Goal: Information Seeking & Learning: Find specific fact

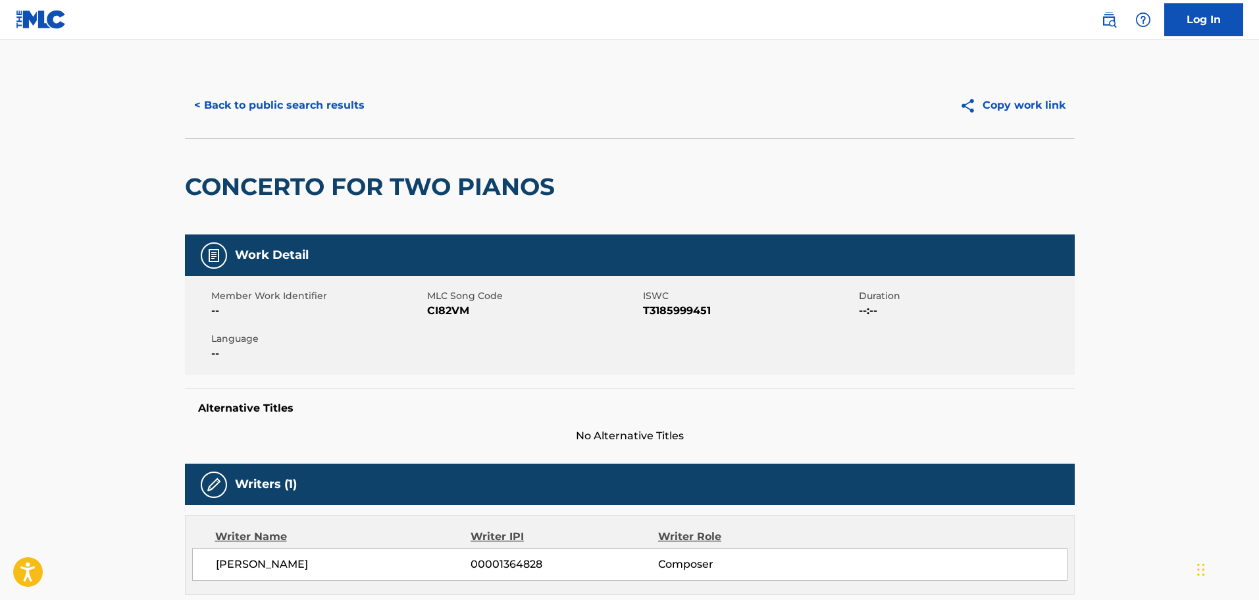
click at [261, 113] on button "< Back to public search results" at bounding box center [279, 105] width 189 height 33
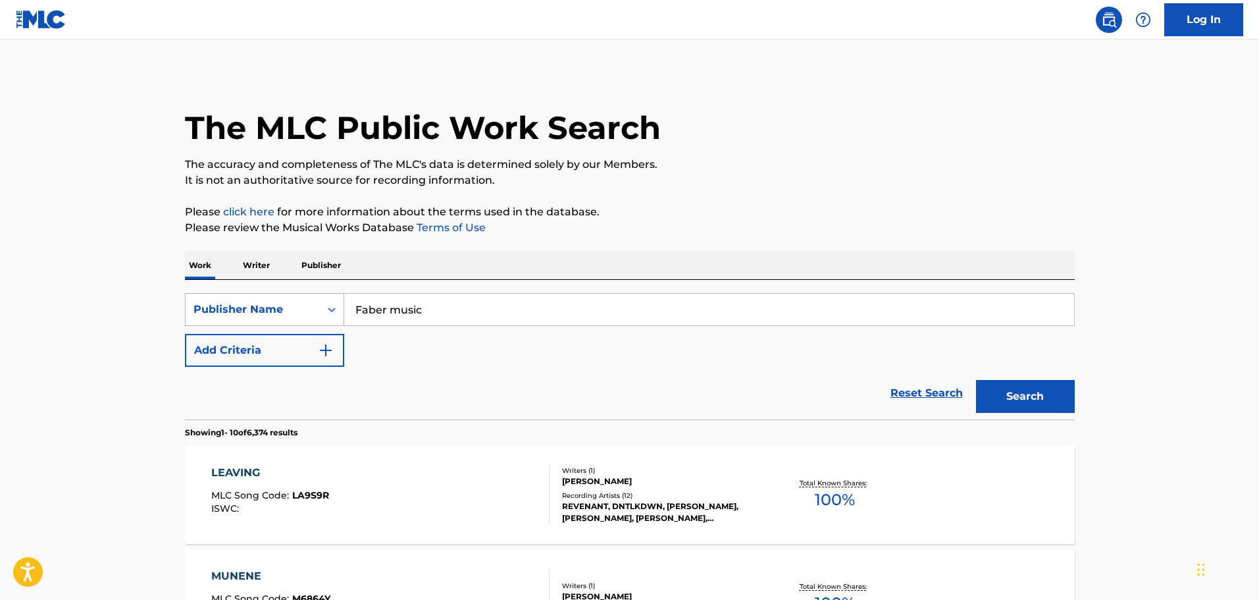
click at [333, 310] on icon "Search Form" at bounding box center [332, 309] width 8 height 5
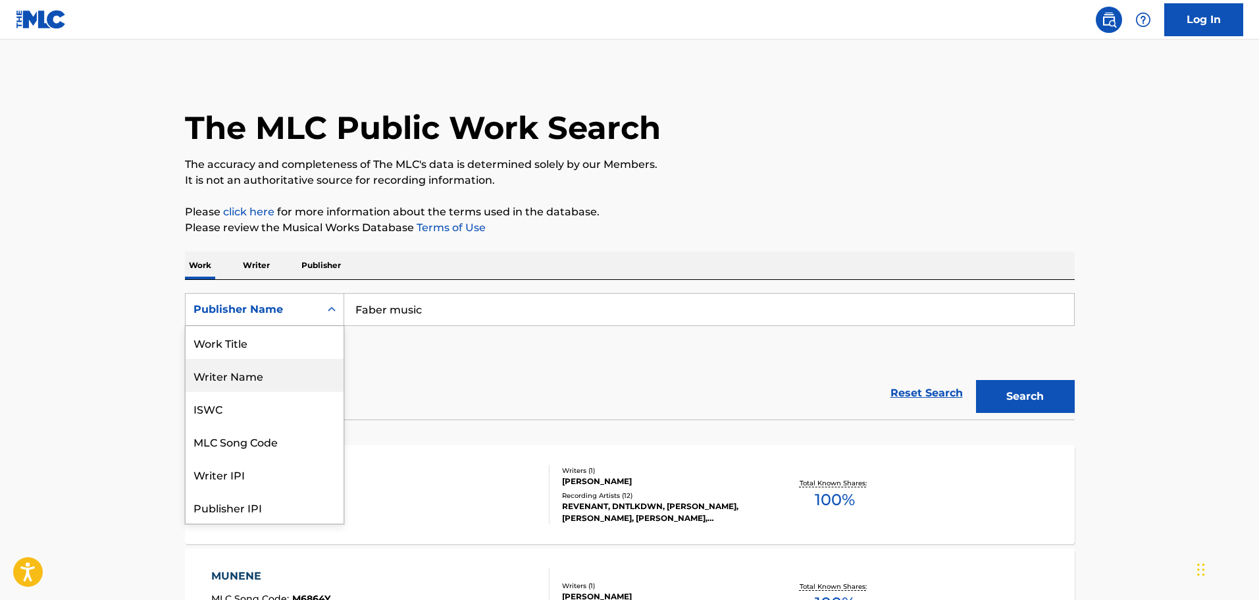
click at [261, 369] on div "Writer Name" at bounding box center [265, 375] width 158 height 33
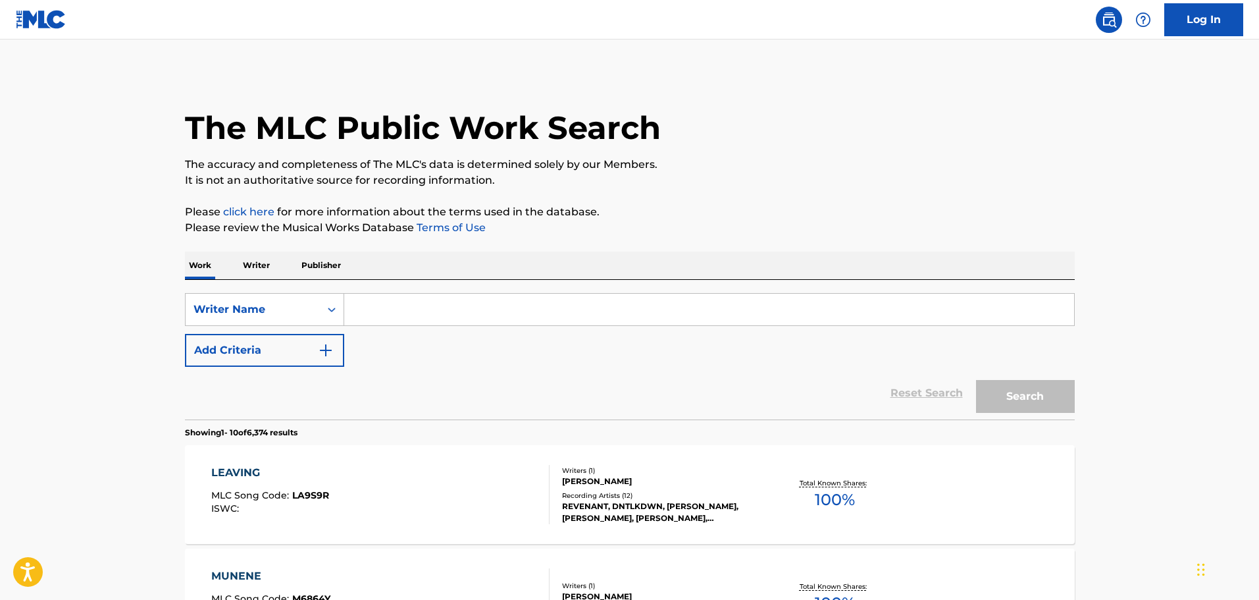
click at [376, 306] on input "Search Form" at bounding box center [709, 310] width 730 height 32
paste input "(C) [PERSON_NAME], (C) [PERSON_NAME], (C) [PERSON_NAME], (C) [PERSON_NAME], (L)…"
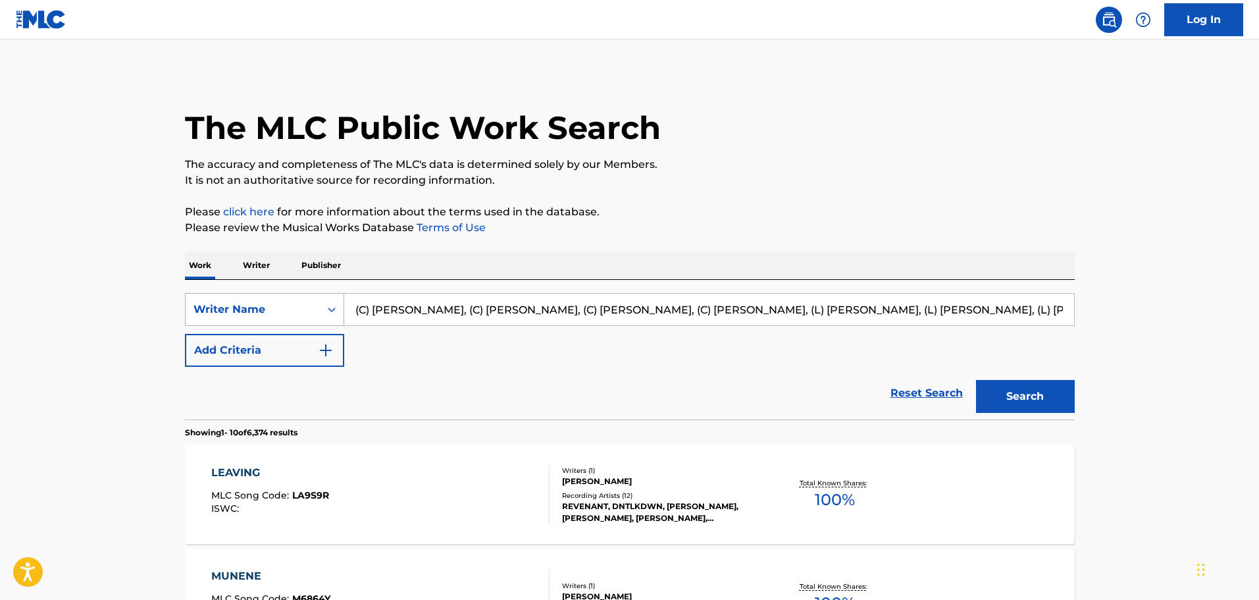
drag, startPoint x: 364, startPoint y: 307, endPoint x: 319, endPoint y: 299, distance: 45.3
click at [247, 303] on div "SearchWithCriteriad1323645-5424-4e13-b653-df02f6ed7d1a Writer Name (C) [PERSON_…" at bounding box center [630, 309] width 890 height 33
drag, startPoint x: 411, startPoint y: 310, endPoint x: 423, endPoint y: 310, distance: 11.8
click at [412, 310] on input "(C) [PERSON_NAME], (C) [PERSON_NAME], (C) [PERSON_NAME], (C) [PERSON_NAME], (L)…" at bounding box center [709, 310] width 730 height 32
click at [398, 305] on input "(C) [PERSON_NAME], (C) [PERSON_NAME], (C) [PERSON_NAME], (C) [PERSON_NAME], (L)…" at bounding box center [709, 310] width 730 height 32
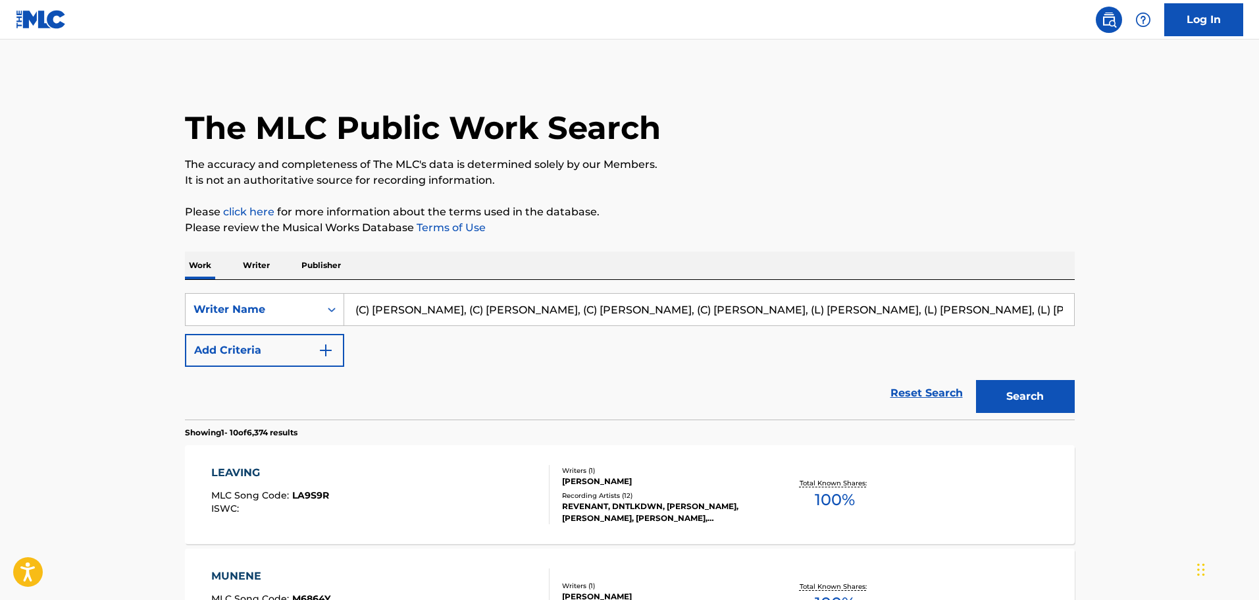
click at [414, 311] on input "(C) [PERSON_NAME], (C) [PERSON_NAME], (C) [PERSON_NAME], (C) [PERSON_NAME], (L)…" at bounding box center [709, 310] width 730 height 32
click at [414, 310] on input "(C) [PERSON_NAME], (C) [PERSON_NAME], (C) [PERSON_NAME], (C) [PERSON_NAME], (L)…" at bounding box center [709, 310] width 730 height 32
click at [361, 312] on input "([PERSON_NAME], (C) [PERSON_NAME]) [PERSON_NAME], (C) [PERSON_NAME], (C) [PERSO…" at bounding box center [709, 310] width 730 height 32
drag, startPoint x: 400, startPoint y: 309, endPoint x: 1228, endPoint y: 282, distance: 829.1
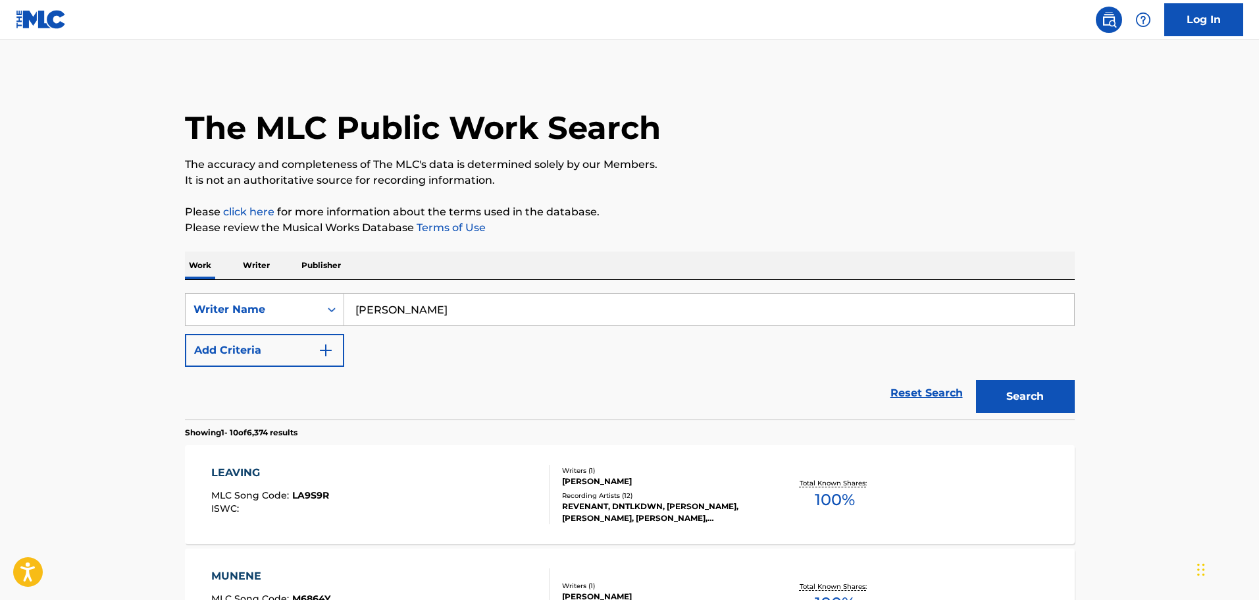
scroll to position [0, 0]
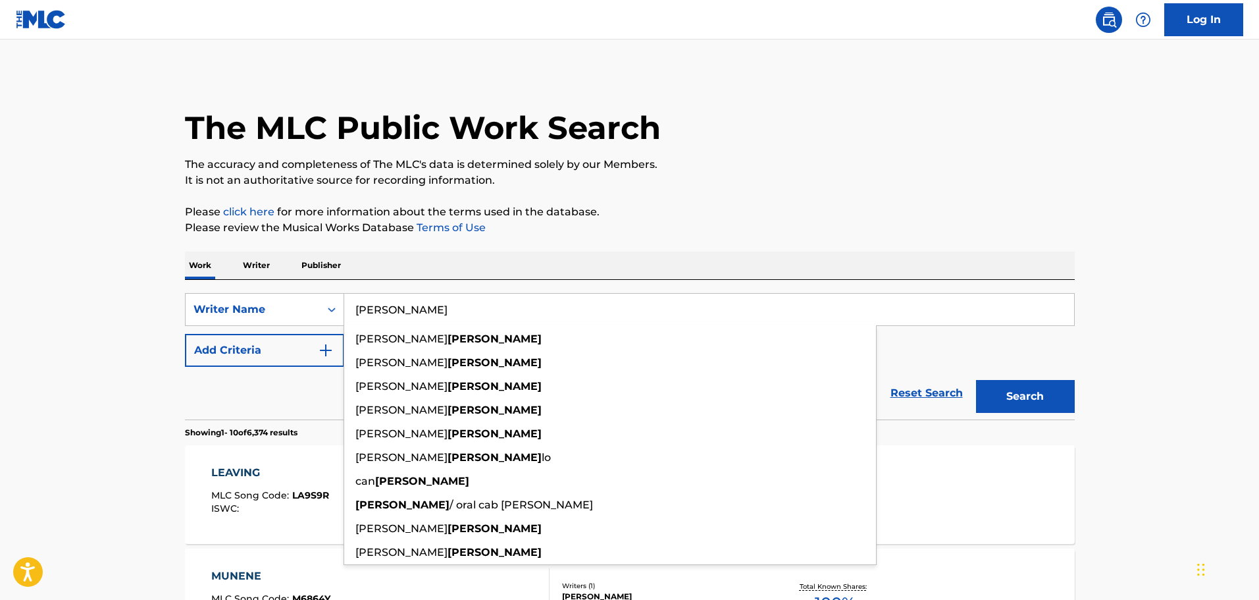
type input "[PERSON_NAME]"
click at [976, 380] on button "Search" at bounding box center [1025, 396] width 99 height 33
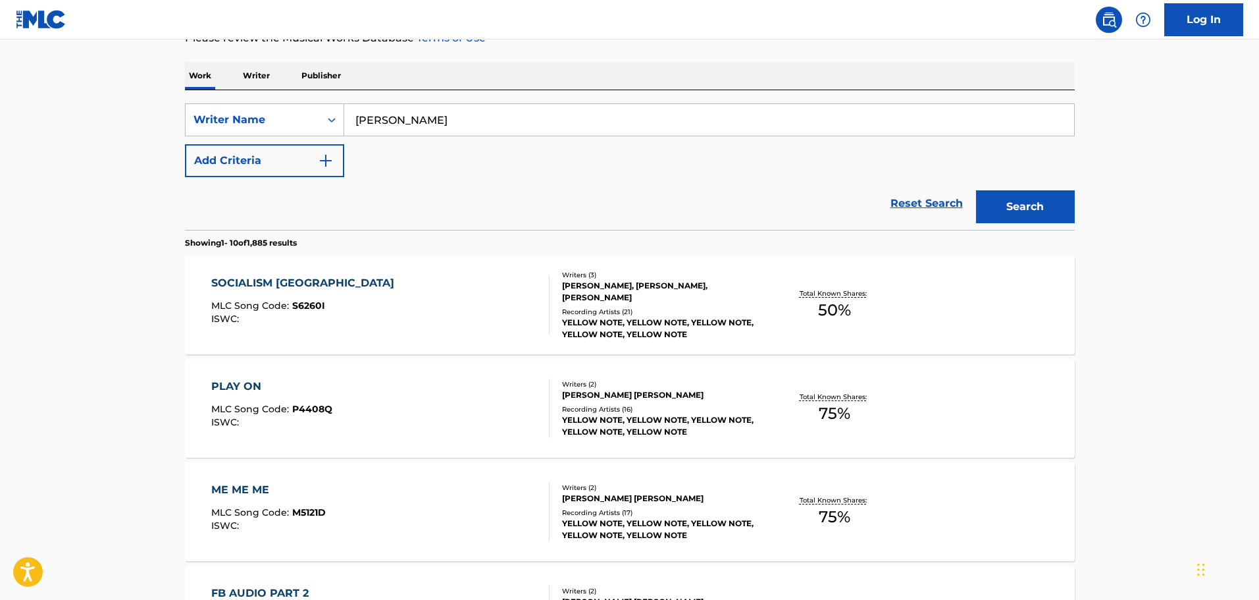
scroll to position [197, 0]
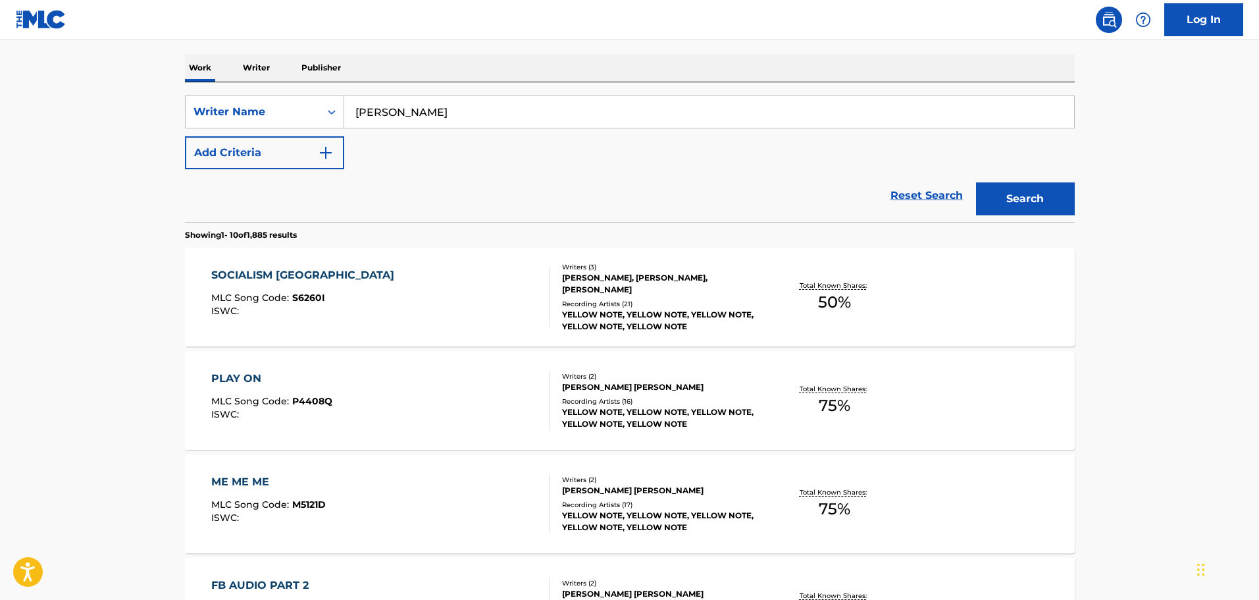
click at [646, 309] on div "YELLOW NOTE, YELLOW NOTE, YELLOW NOTE, YELLOW NOTE, YELLOW NOTE" at bounding box center [661, 321] width 199 height 24
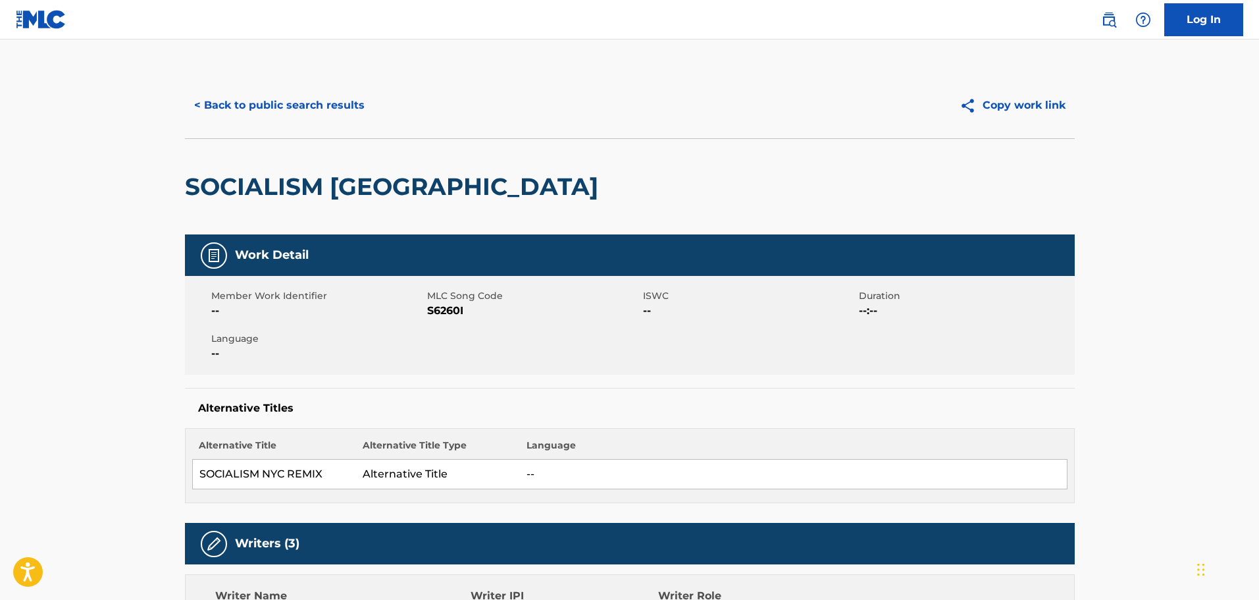
click at [297, 97] on button "< Back to public search results" at bounding box center [279, 105] width 189 height 33
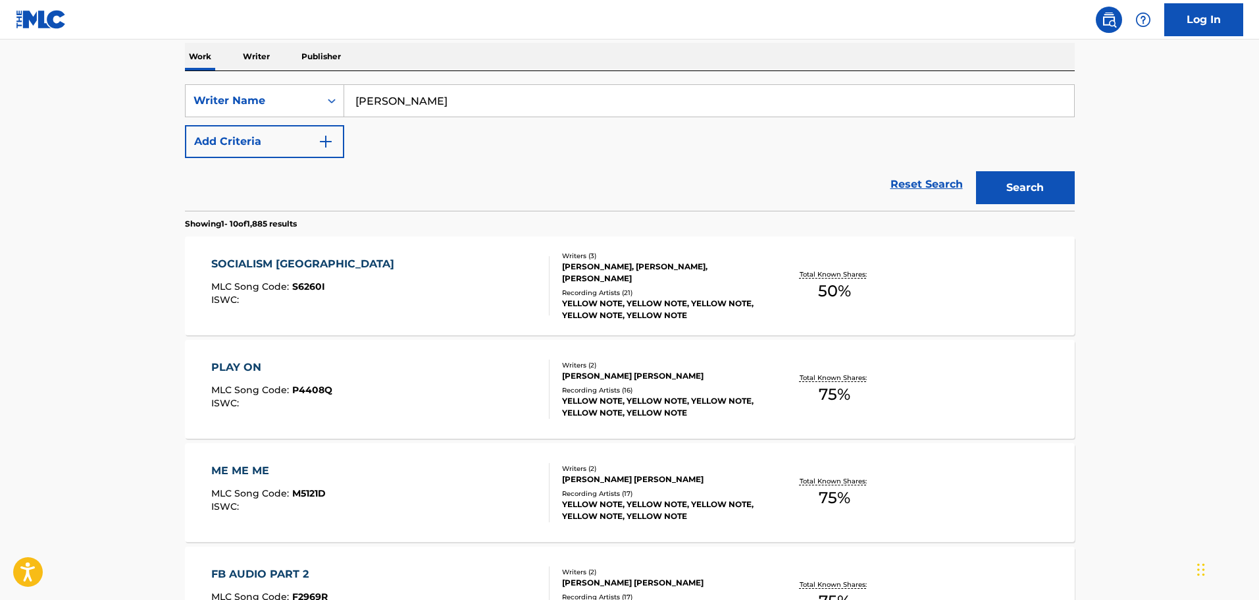
scroll to position [724, 0]
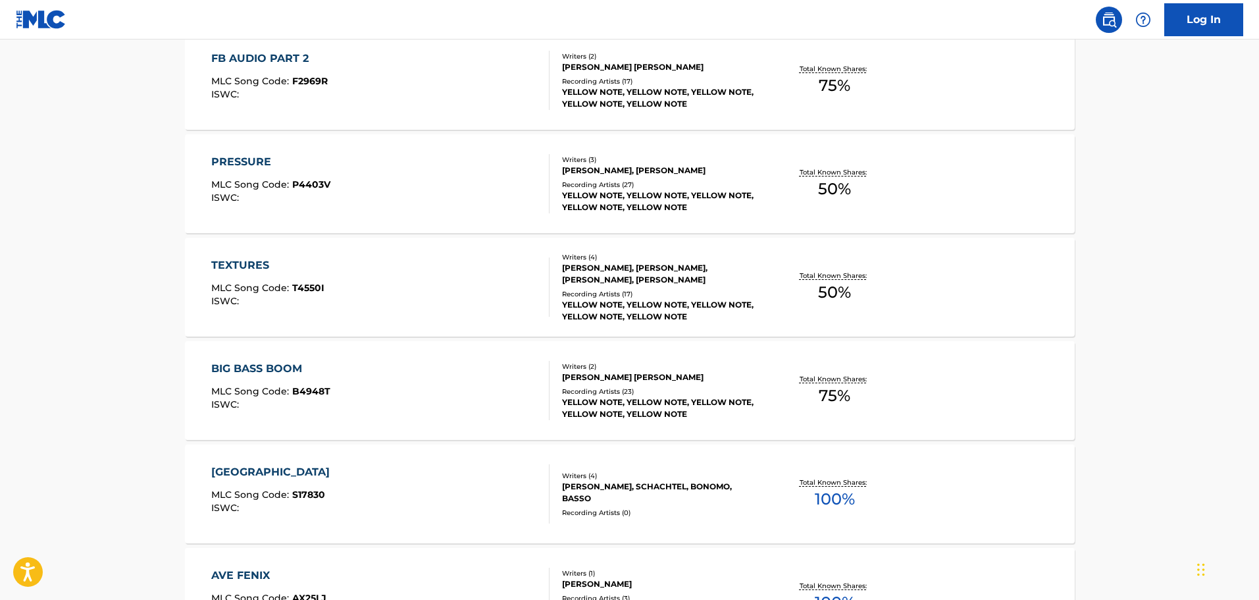
click at [603, 488] on div "[PERSON_NAME], SCHACHTEL, BONOMO, BASSO" at bounding box center [661, 492] width 199 height 24
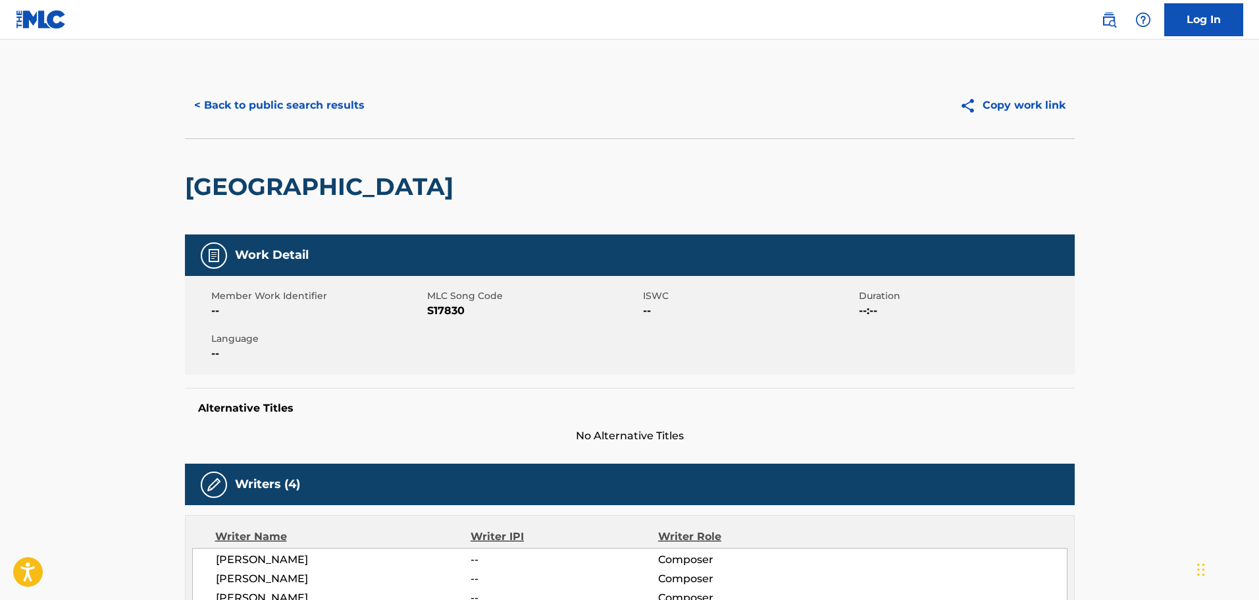
click at [290, 87] on div "< Back to public search results Copy work link" at bounding box center [630, 105] width 890 height 66
click at [282, 105] on button "< Back to public search results" at bounding box center [279, 105] width 189 height 33
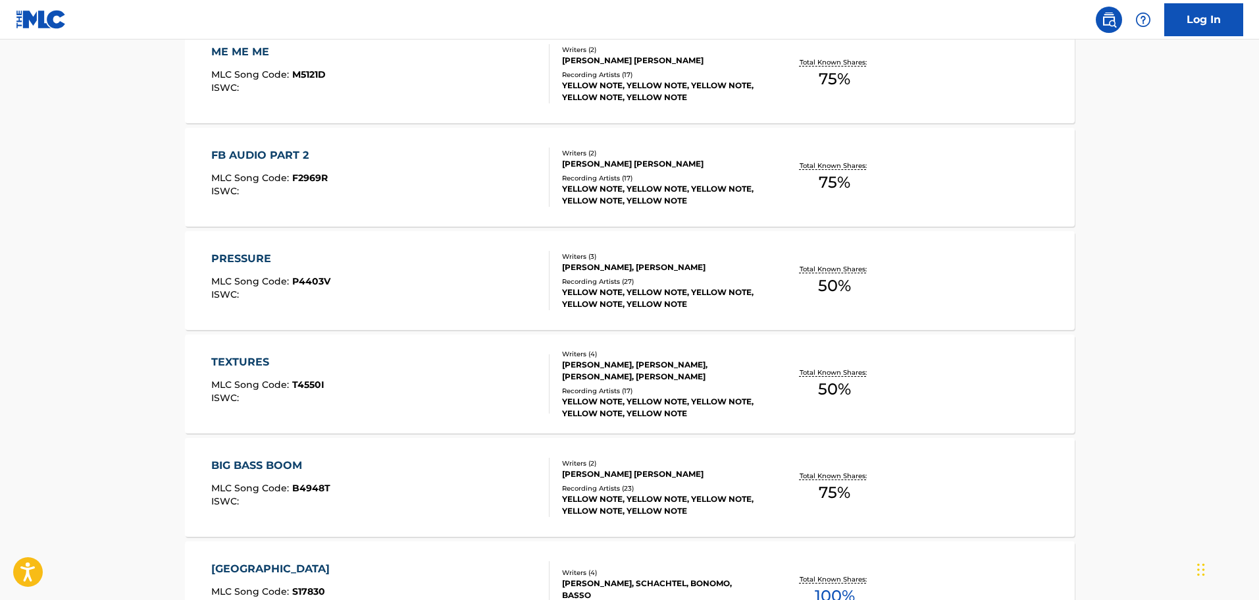
scroll to position [627, 0]
click at [615, 270] on div "[PERSON_NAME], [PERSON_NAME]" at bounding box center [661, 268] width 199 height 12
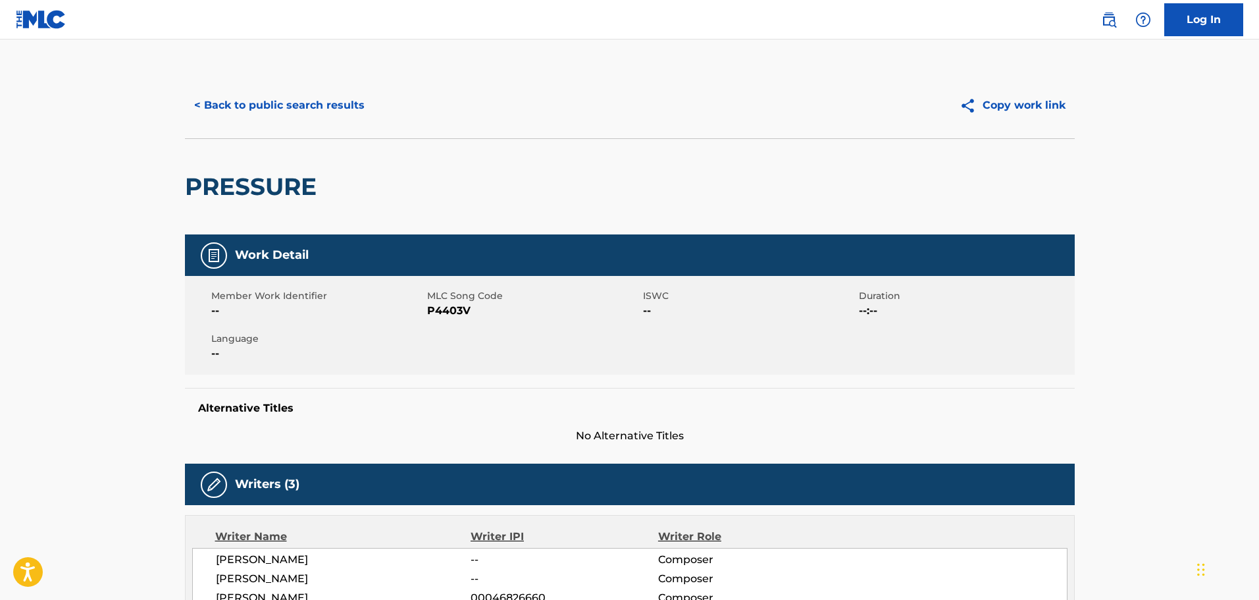
click at [332, 107] on button "< Back to public search results" at bounding box center [279, 105] width 189 height 33
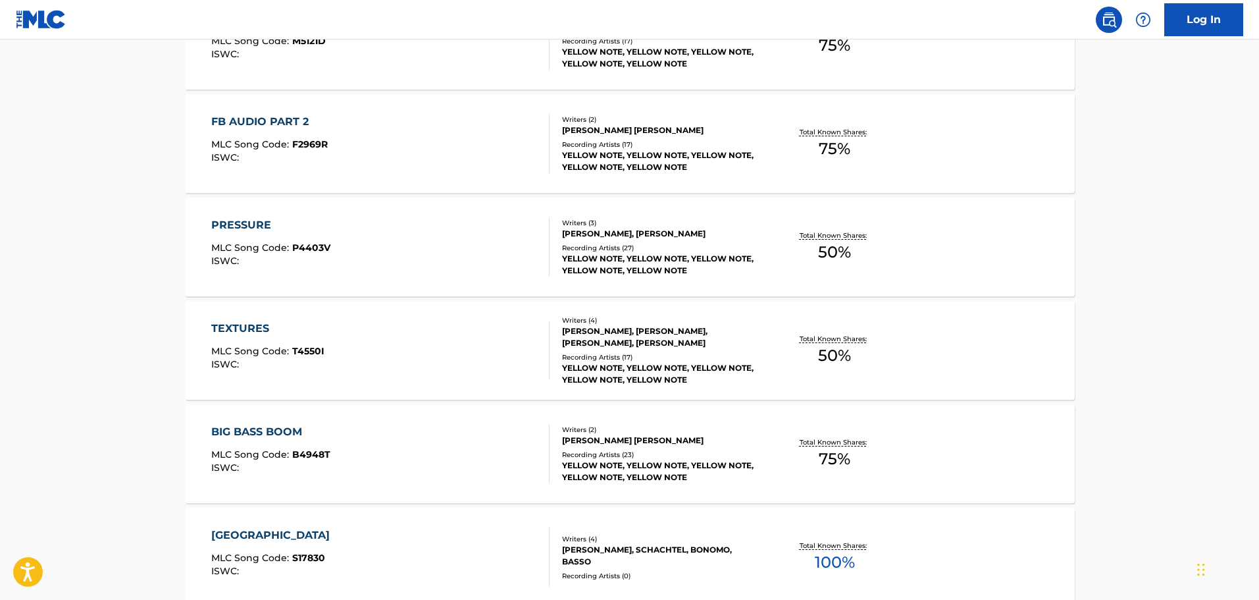
scroll to position [1012, 0]
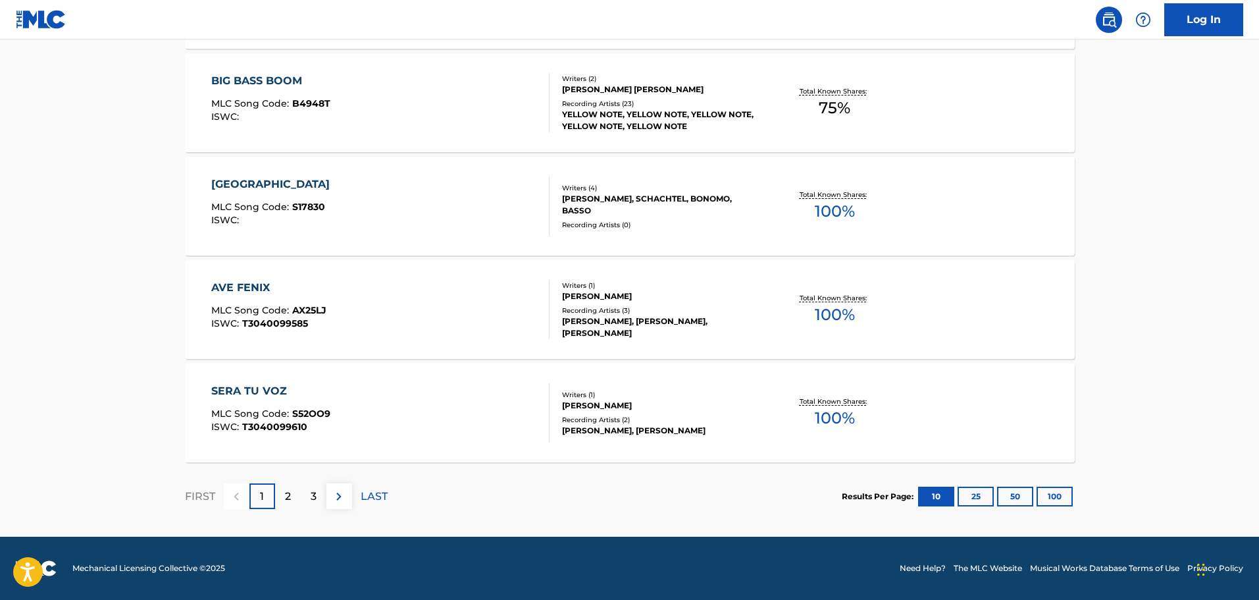
click at [615, 427] on div "[PERSON_NAME], [PERSON_NAME]" at bounding box center [661, 431] width 199 height 12
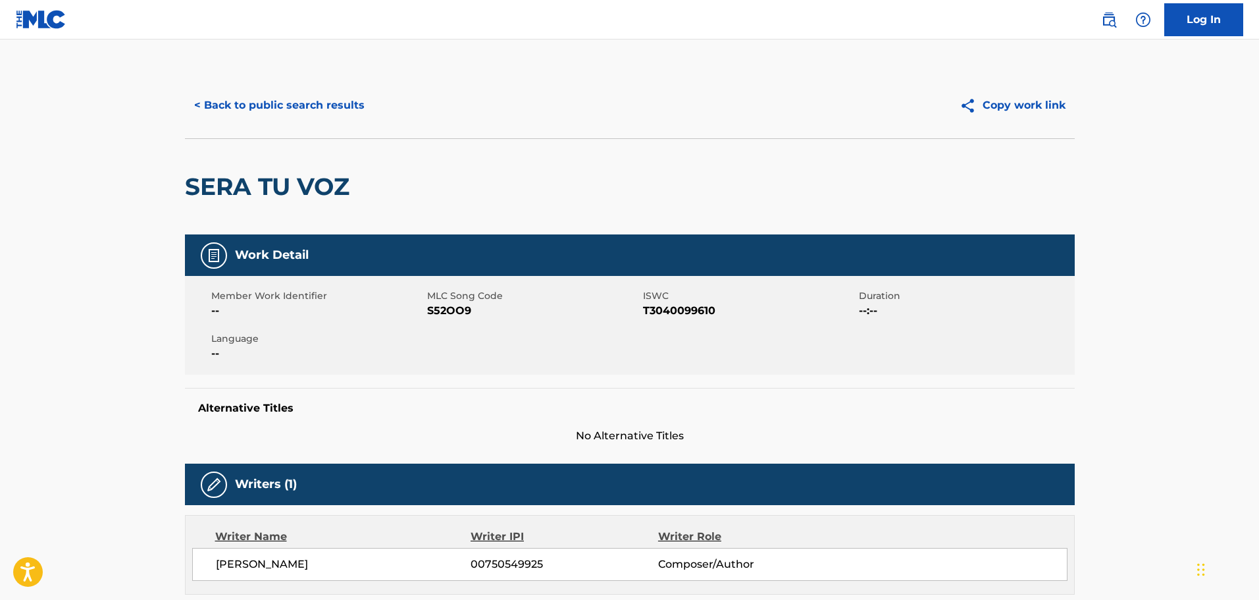
click at [311, 91] on button "< Back to public search results" at bounding box center [279, 105] width 189 height 33
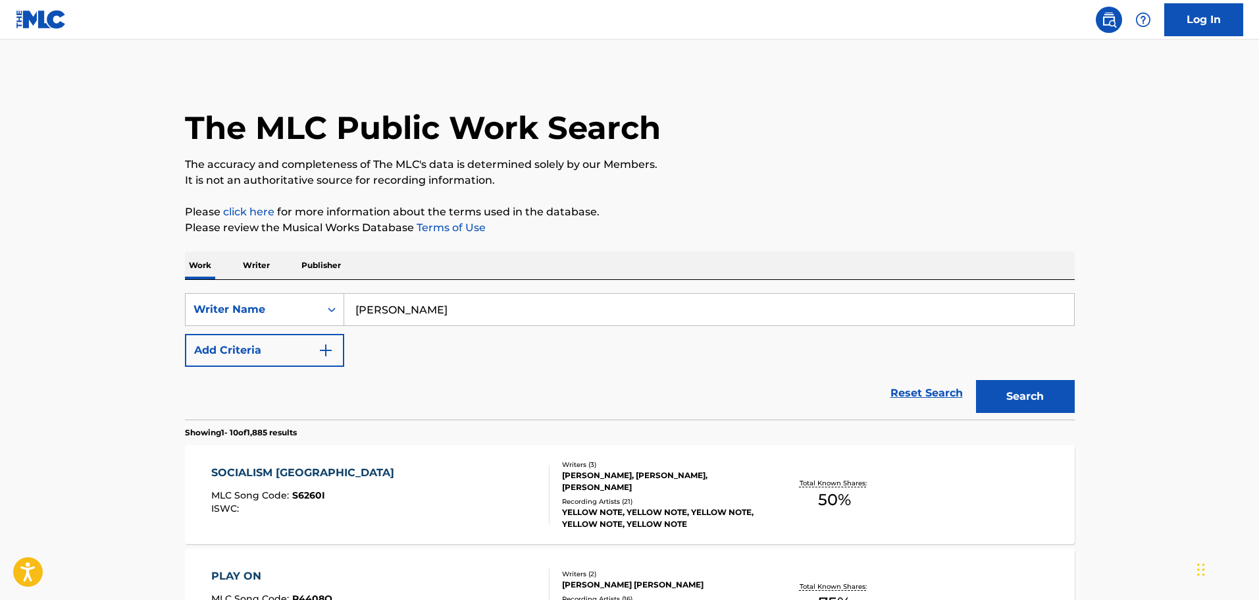
click at [354, 301] on input "[PERSON_NAME]" at bounding box center [709, 310] width 730 height 32
type input "[PERSON_NAME]"
click at [1013, 390] on button "Search" at bounding box center [1025, 396] width 99 height 33
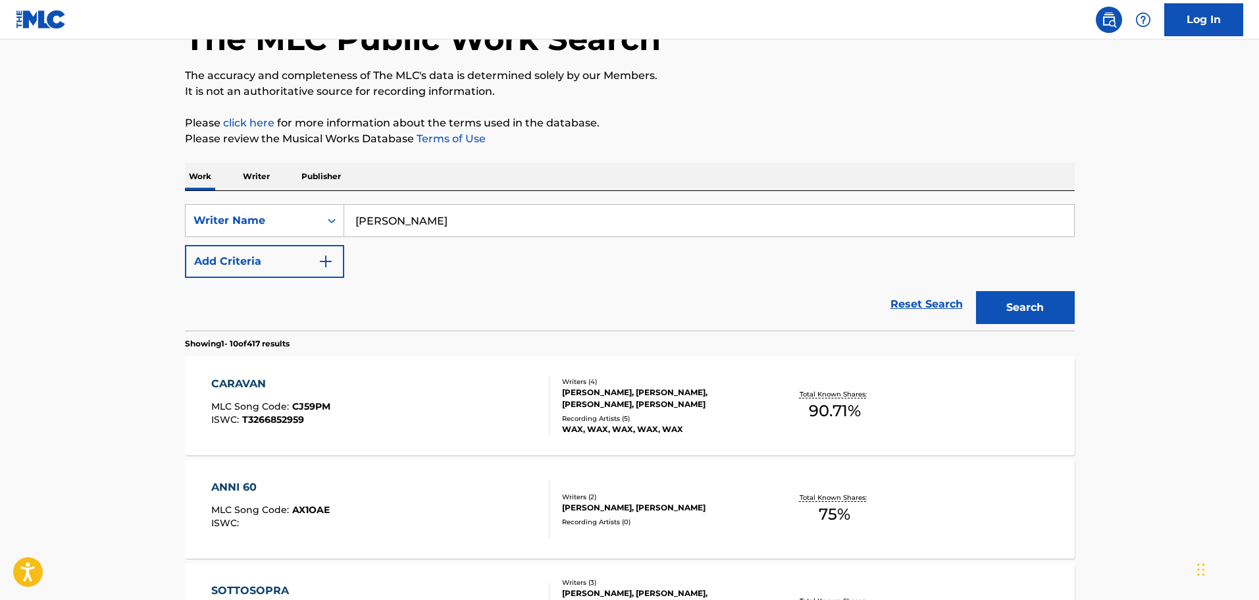
scroll to position [263, 0]
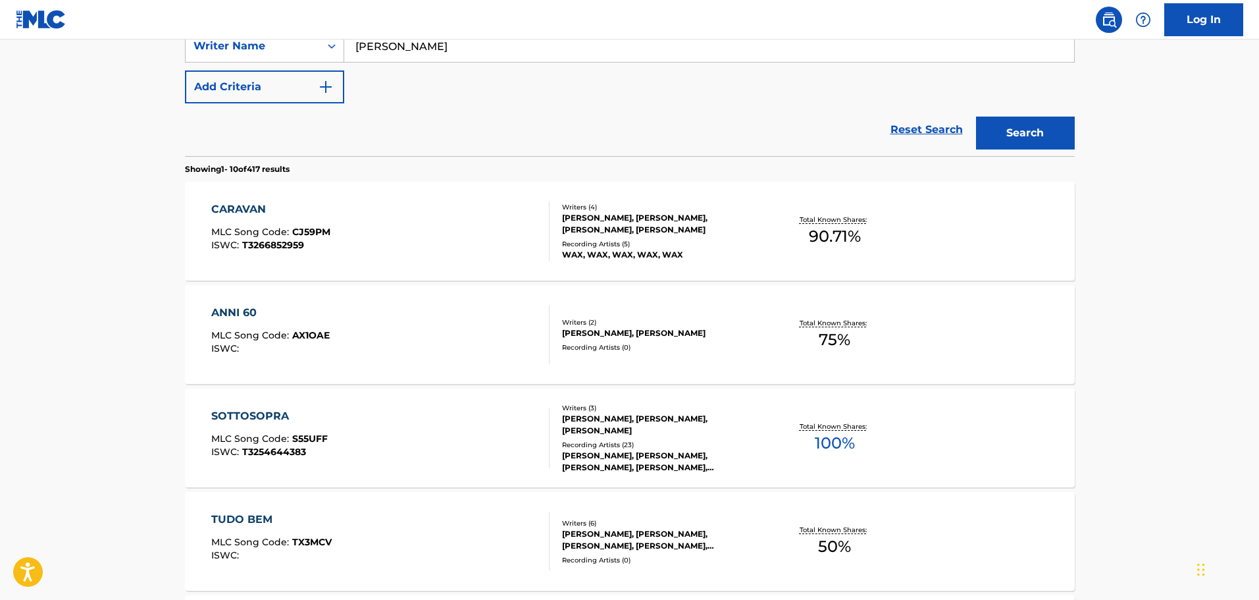
click at [677, 230] on div "[PERSON_NAME], [PERSON_NAME], [PERSON_NAME], [PERSON_NAME]" at bounding box center [661, 224] width 199 height 24
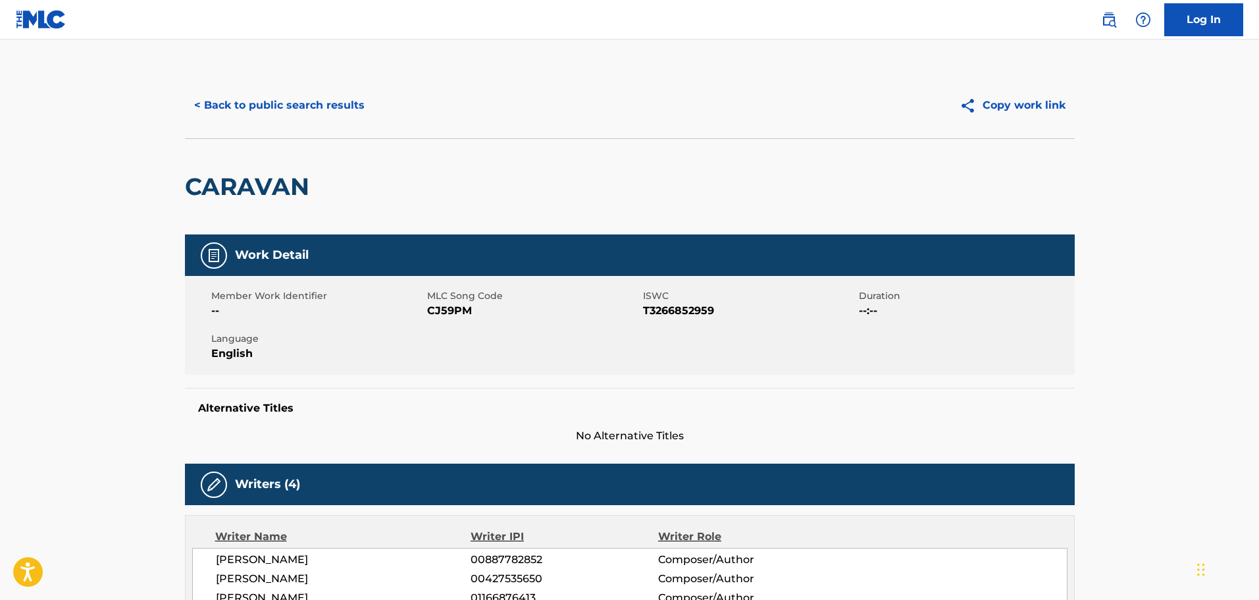
click at [329, 92] on button "< Back to public search results" at bounding box center [279, 105] width 189 height 33
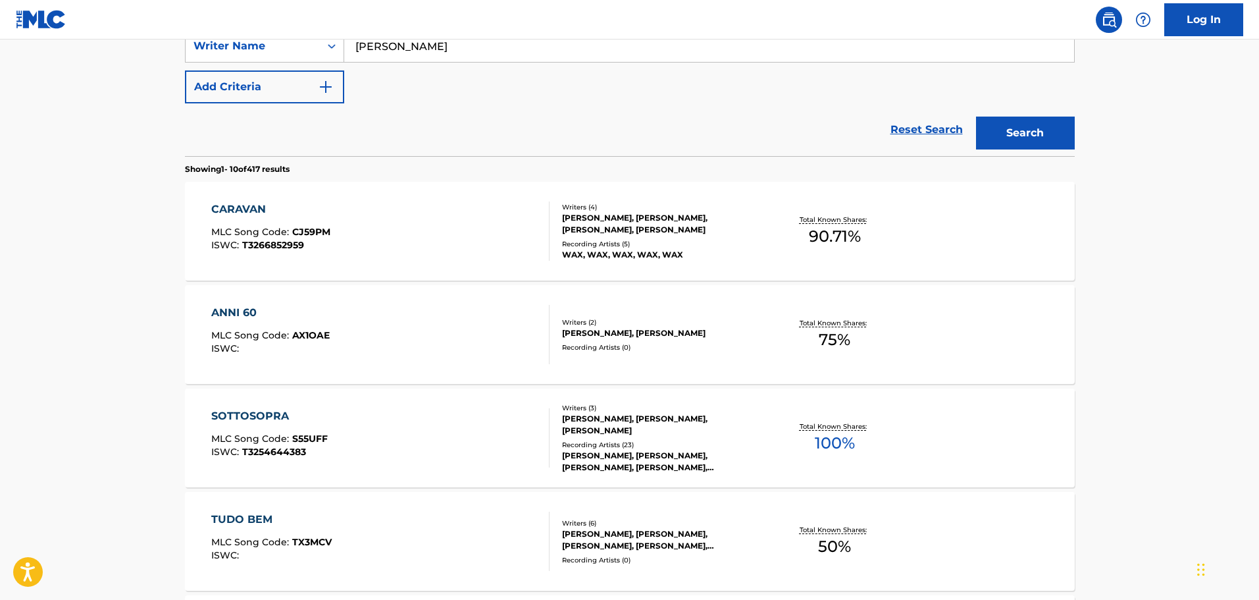
click at [653, 431] on div "[PERSON_NAME], [PERSON_NAME], [PERSON_NAME]" at bounding box center [661, 425] width 199 height 24
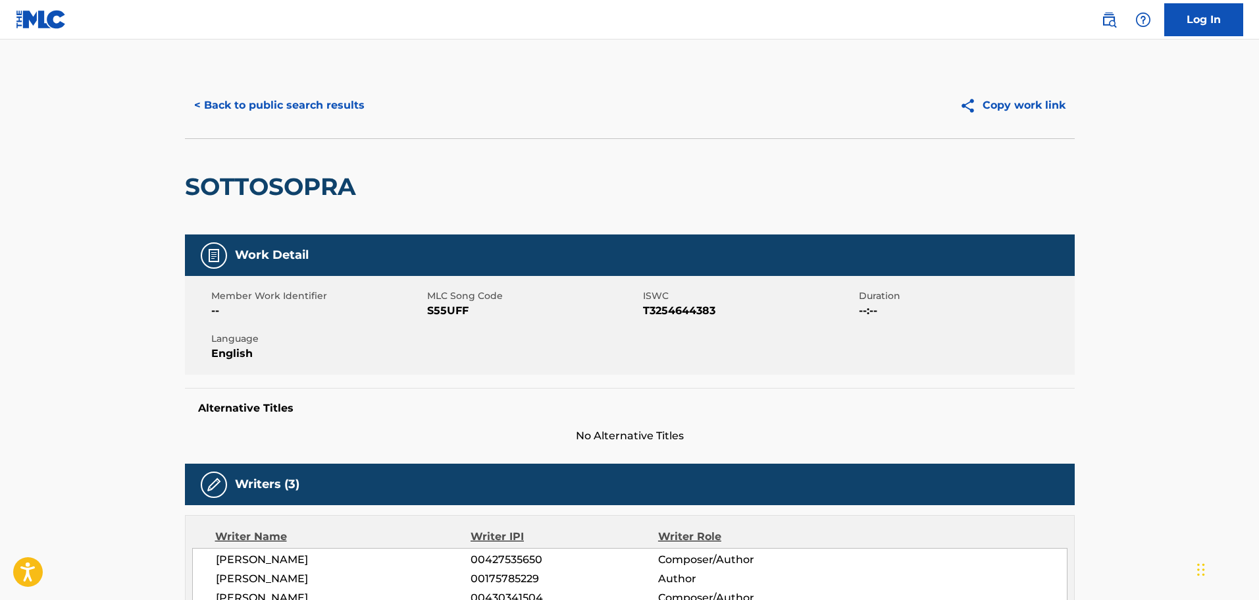
click at [285, 104] on button "< Back to public search results" at bounding box center [279, 105] width 189 height 33
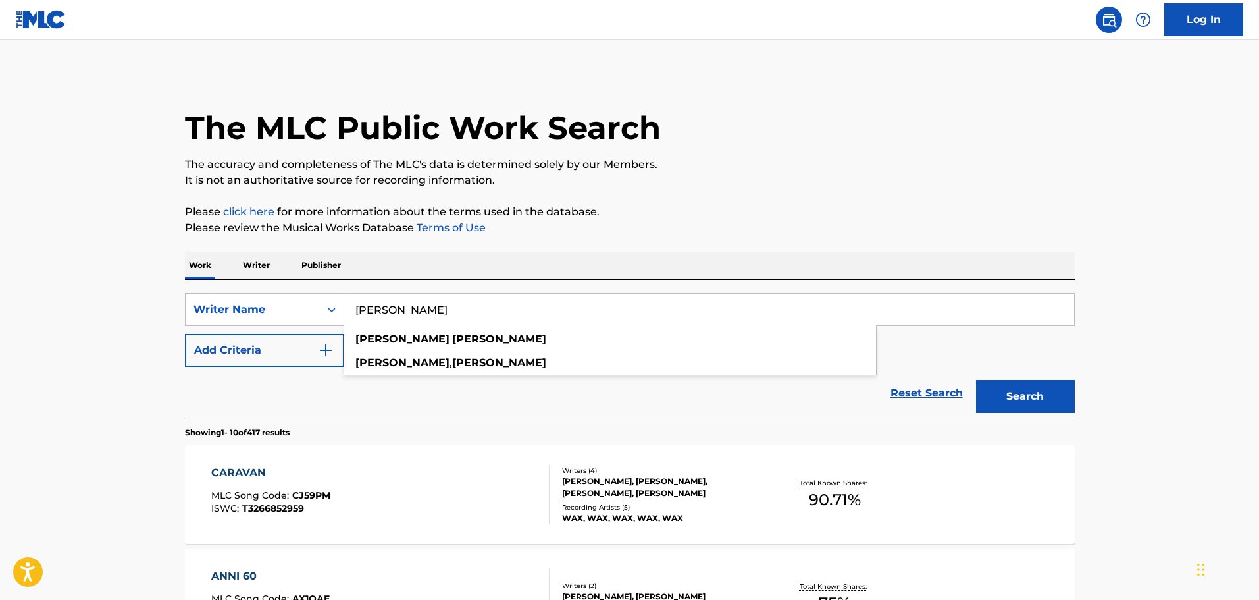
click at [417, 302] on input "[PERSON_NAME]" at bounding box center [709, 310] width 730 height 32
click at [417, 303] on input "[PERSON_NAME]" at bounding box center [709, 310] width 730 height 32
click at [452, 317] on input "[PERSON_NAME]" at bounding box center [709, 310] width 730 height 32
drag, startPoint x: 458, startPoint y: 306, endPoint x: 322, endPoint y: 319, distance: 136.8
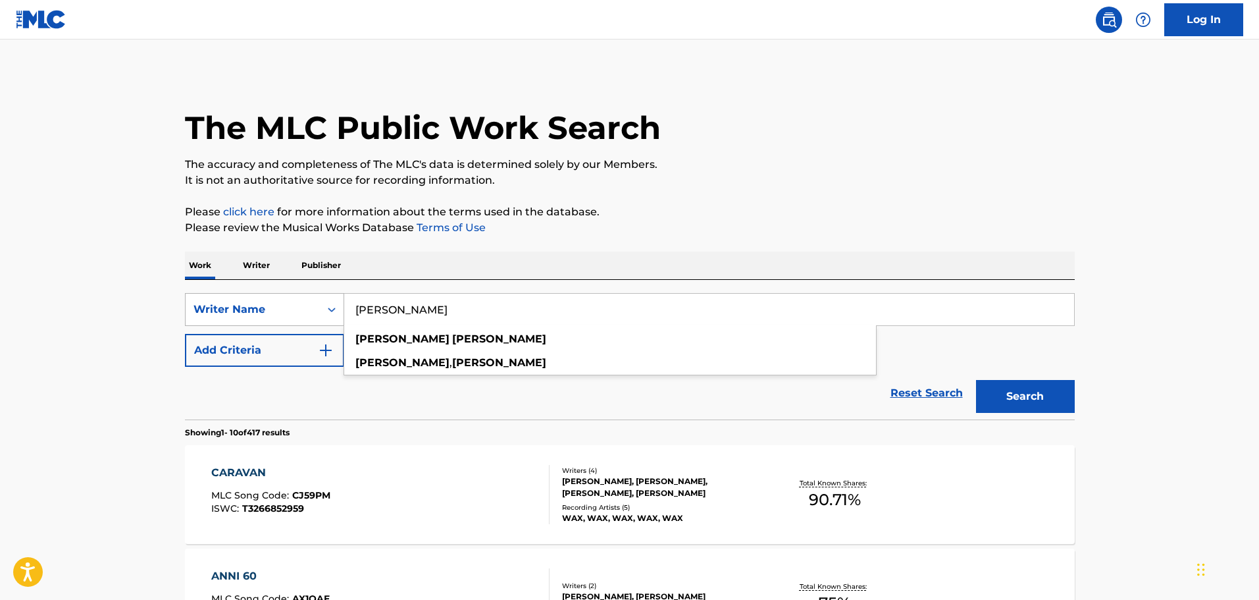
click at [323, 319] on div "SearchWithCriteriad1323645-5424-4e13-b653-df02f6ed7d1a Writer Name [PERSON_NAME…" at bounding box center [630, 309] width 890 height 33
paste input "(C) [PERSON_NAME], (C) [PERSON_NAME], (C) [PERSON_NAME], (C) [PERSON_NAME], (L)…"
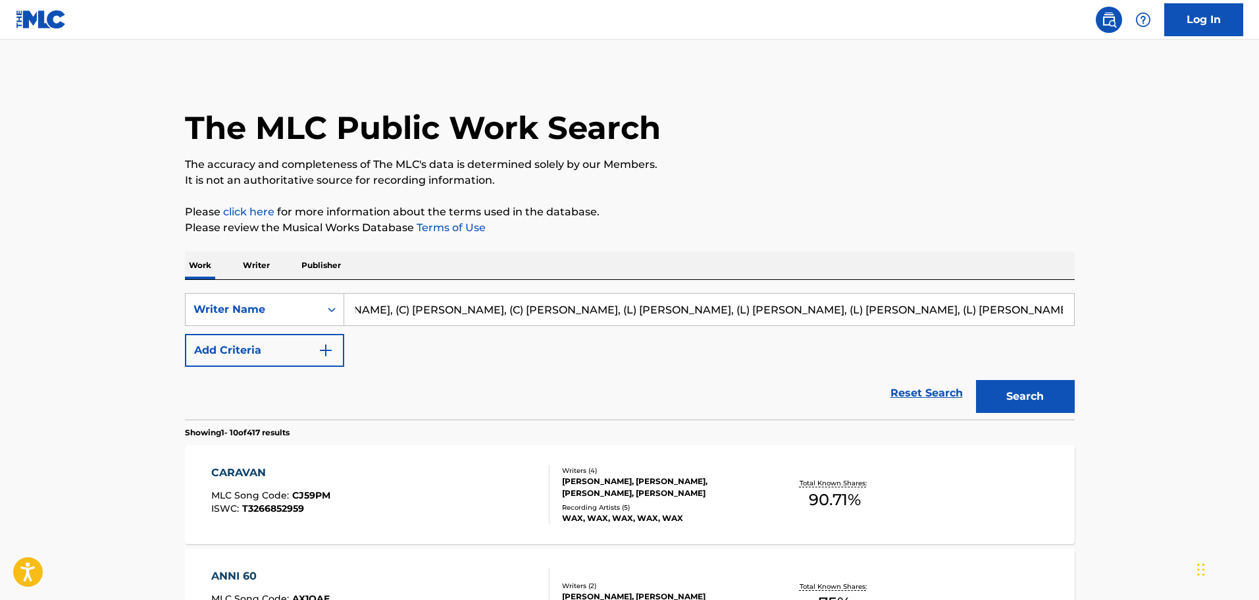
drag, startPoint x: 379, startPoint y: 311, endPoint x: 1249, endPoint y: 302, distance: 870.1
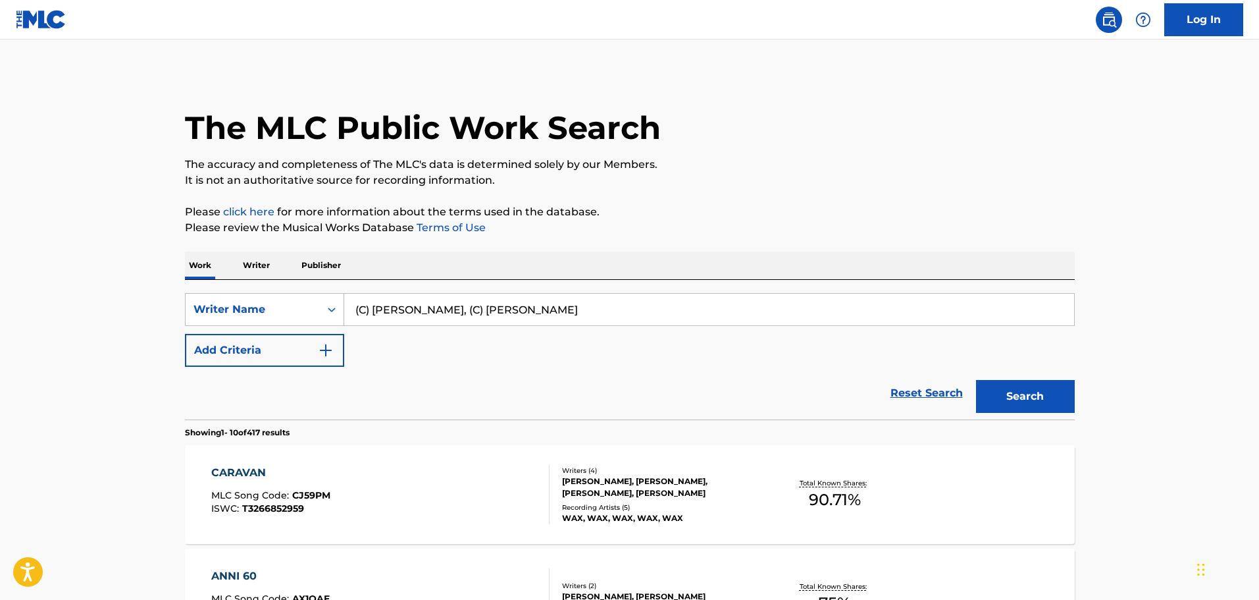
click at [486, 308] on input "(C) [PERSON_NAME], (C) [PERSON_NAME]" at bounding box center [709, 310] width 730 height 32
click at [485, 308] on input "(C) [PERSON_NAME], (C) [PERSON_NAME]" at bounding box center [709, 310] width 730 height 32
drag, startPoint x: 485, startPoint y: 308, endPoint x: 281, endPoint y: 307, distance: 204.0
click at [283, 307] on div "SearchWithCriteriad1323645-5424-4e13-b653-df02f6ed7d1a Writer Name (C) [PERSON_…" at bounding box center [630, 309] width 890 height 33
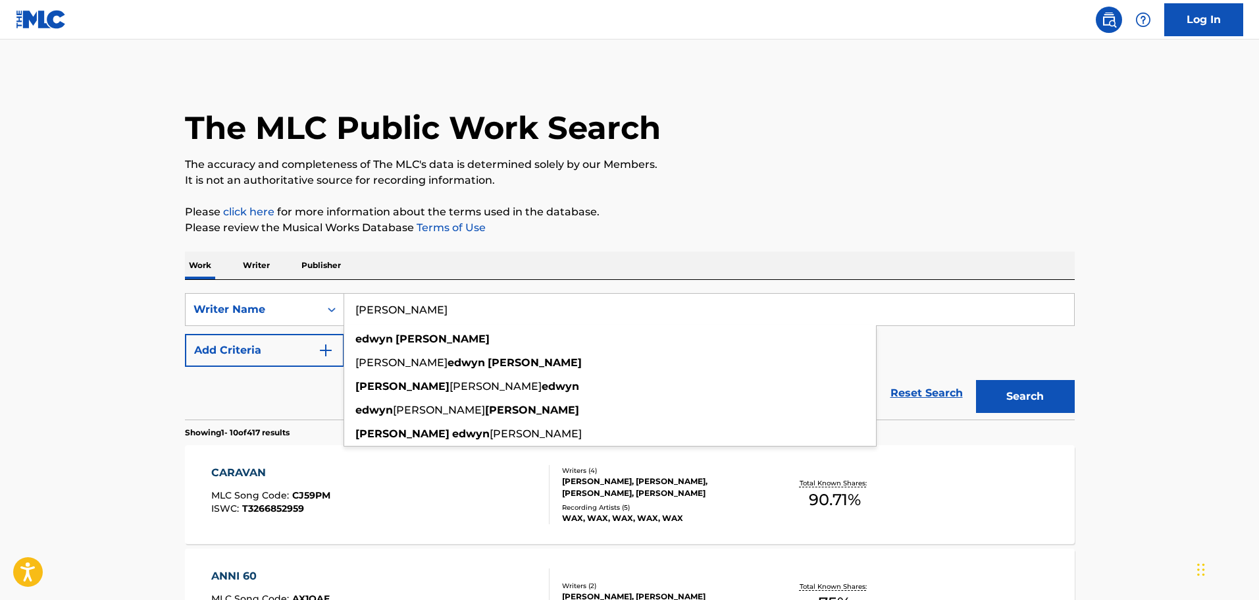
type input "[PERSON_NAME]"
click at [1043, 403] on button "Search" at bounding box center [1025, 396] width 99 height 33
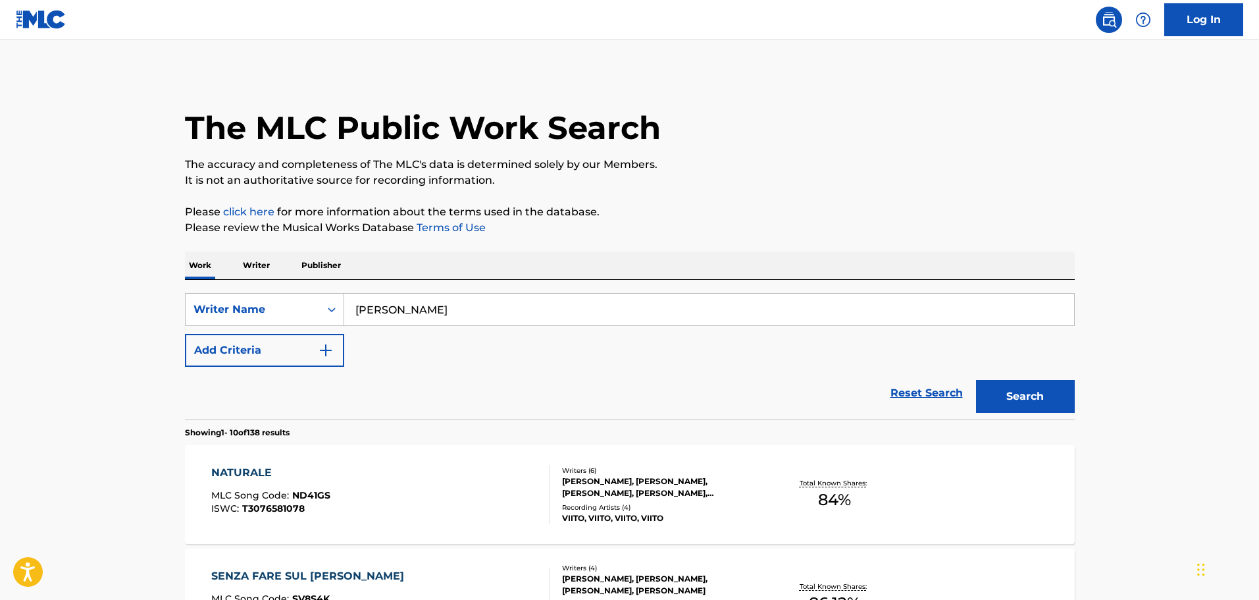
scroll to position [263, 0]
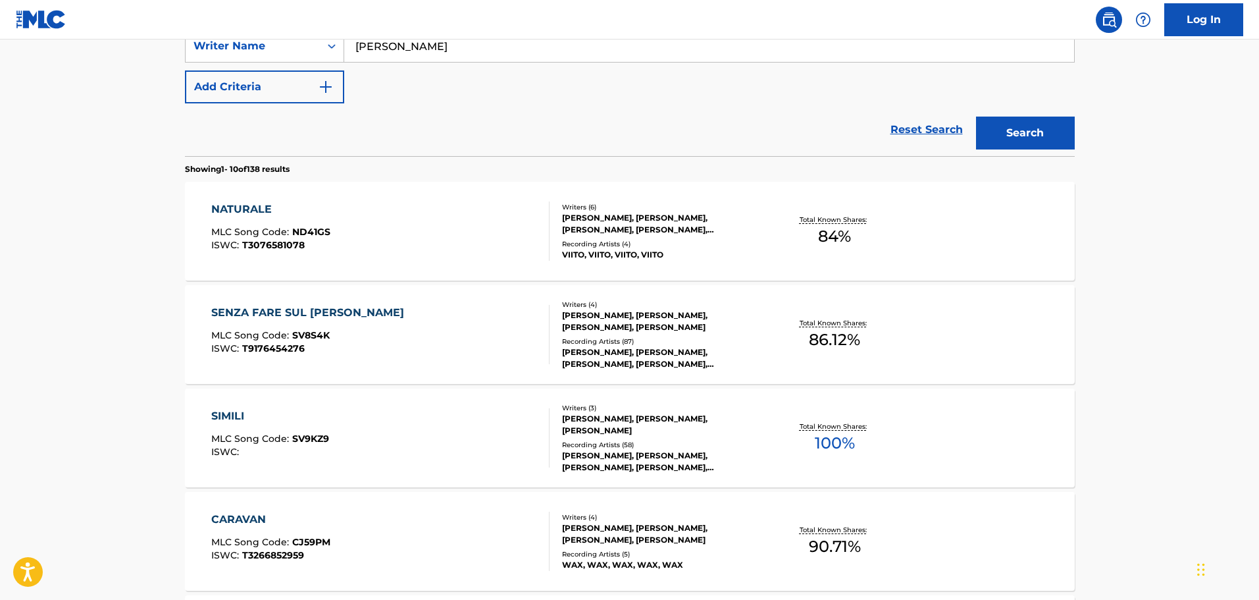
click at [628, 430] on div "[PERSON_NAME], [PERSON_NAME], [PERSON_NAME]" at bounding box center [661, 425] width 199 height 24
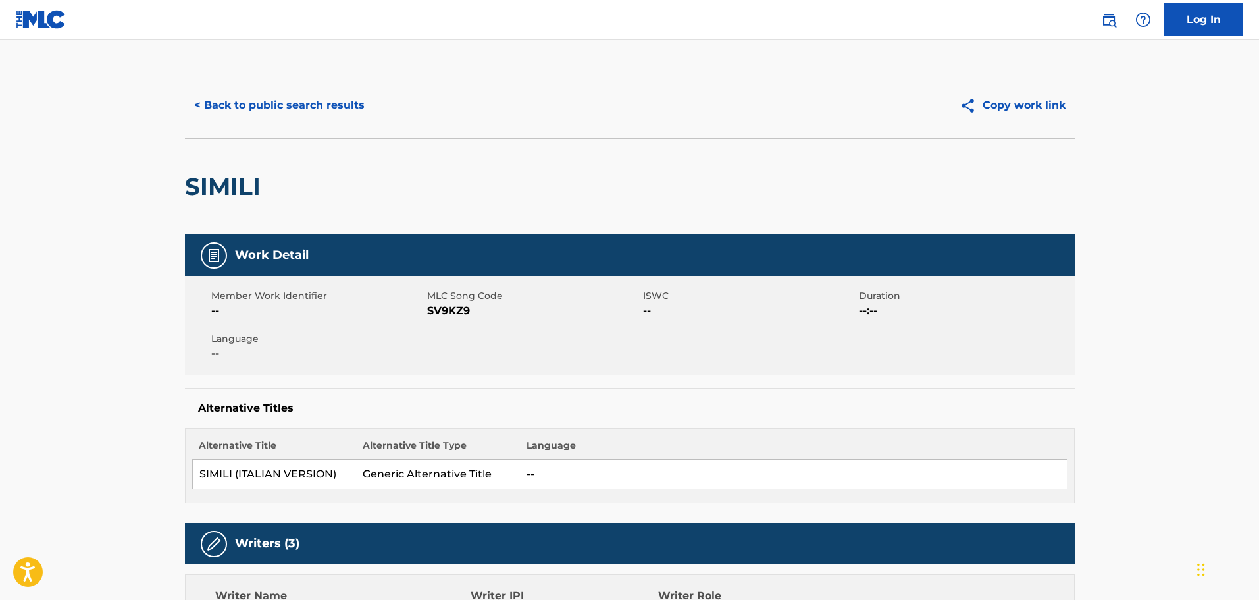
click at [300, 93] on button "< Back to public search results" at bounding box center [279, 105] width 189 height 33
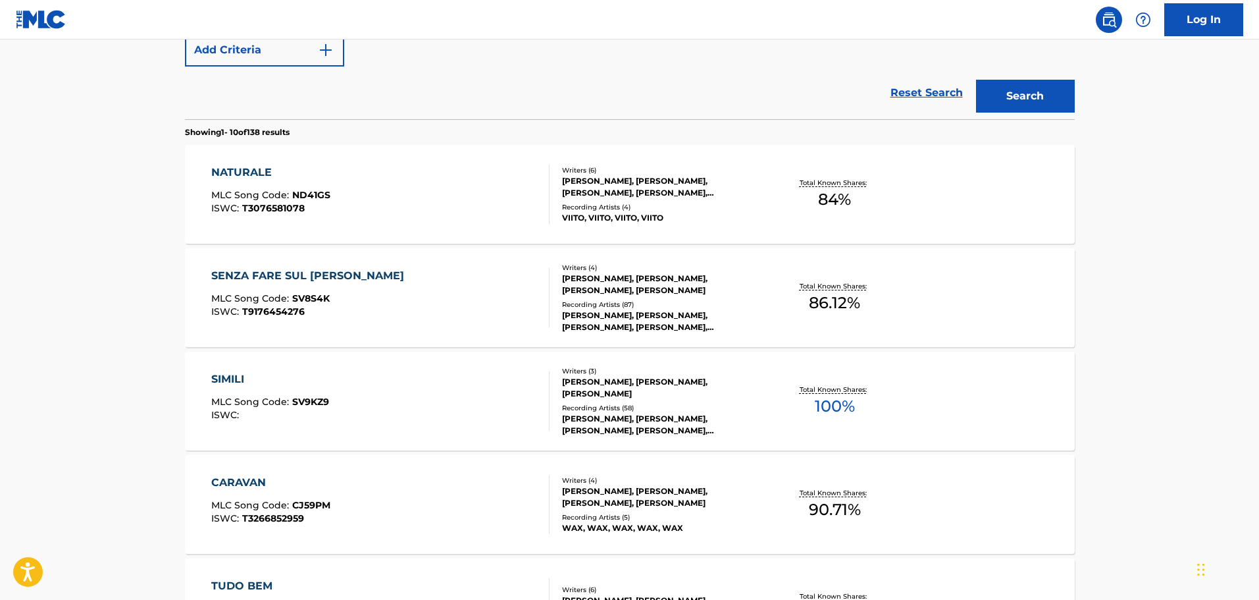
scroll to position [724, 0]
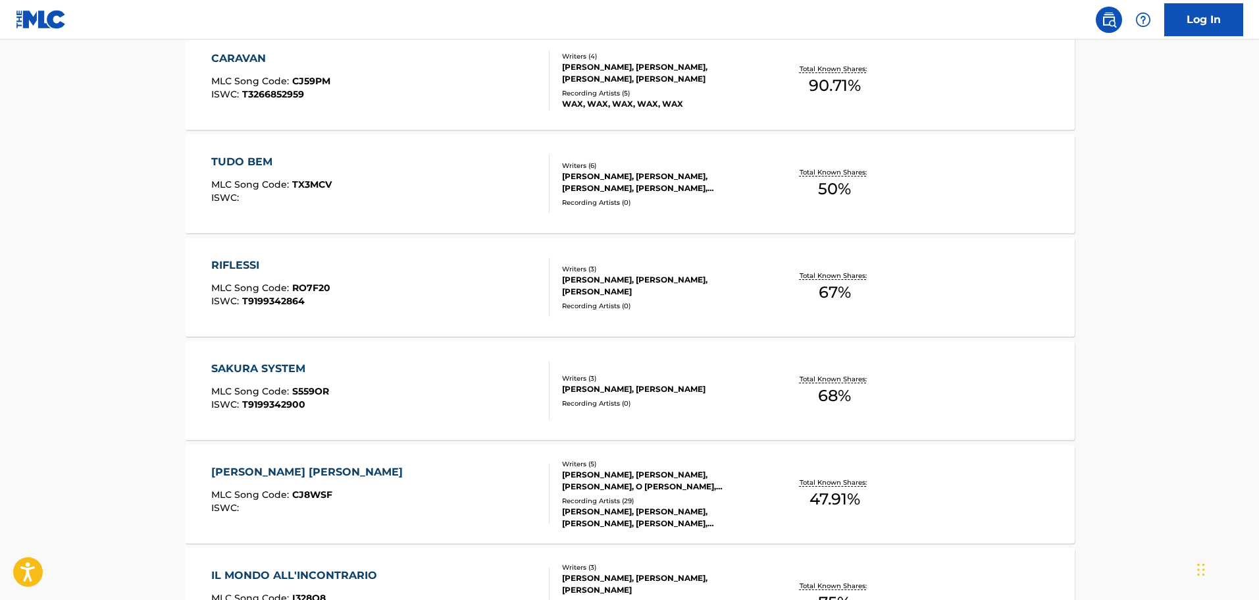
click at [625, 101] on div "WAX, WAX, WAX, WAX, WAX" at bounding box center [661, 104] width 199 height 12
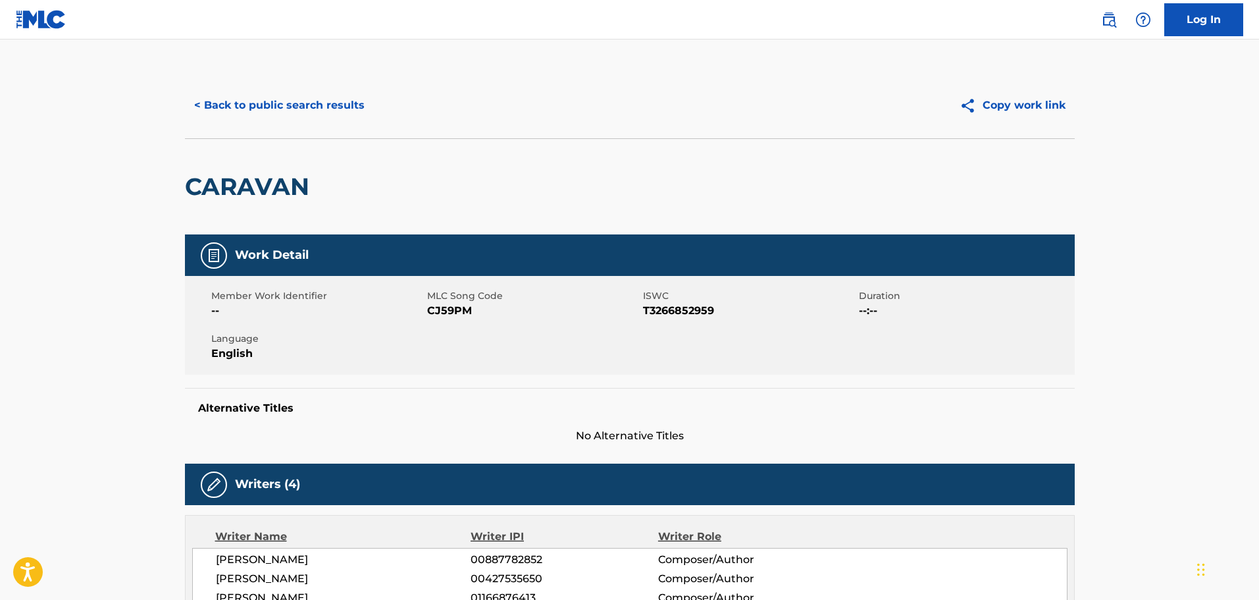
click at [307, 92] on button "< Back to public search results" at bounding box center [279, 105] width 189 height 33
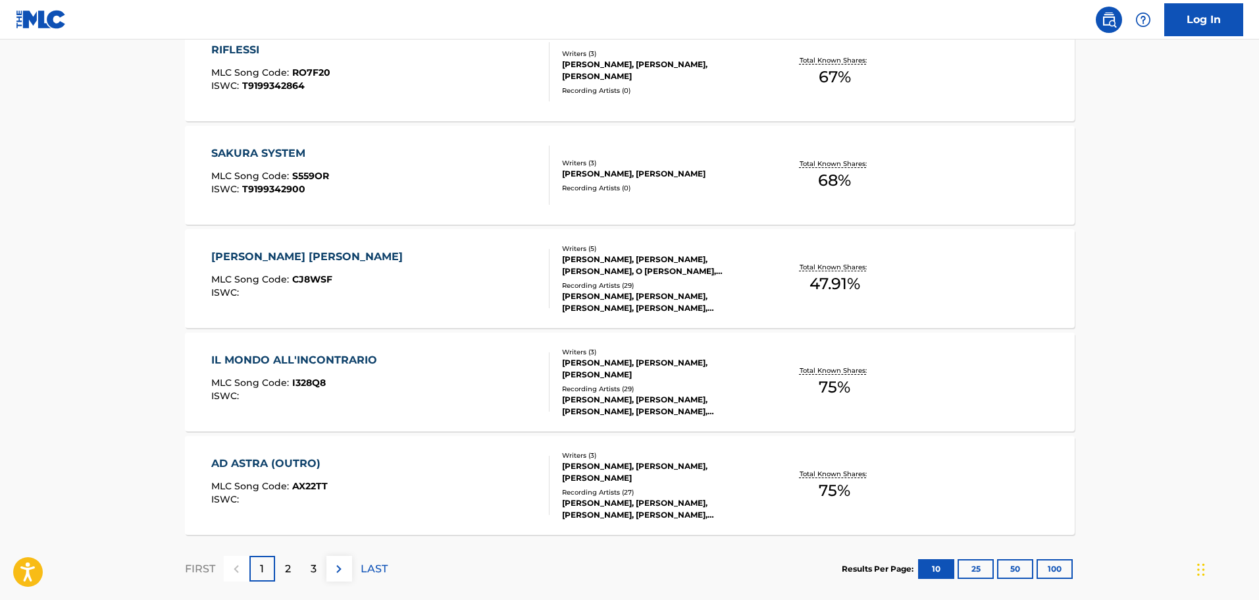
scroll to position [1012, 0]
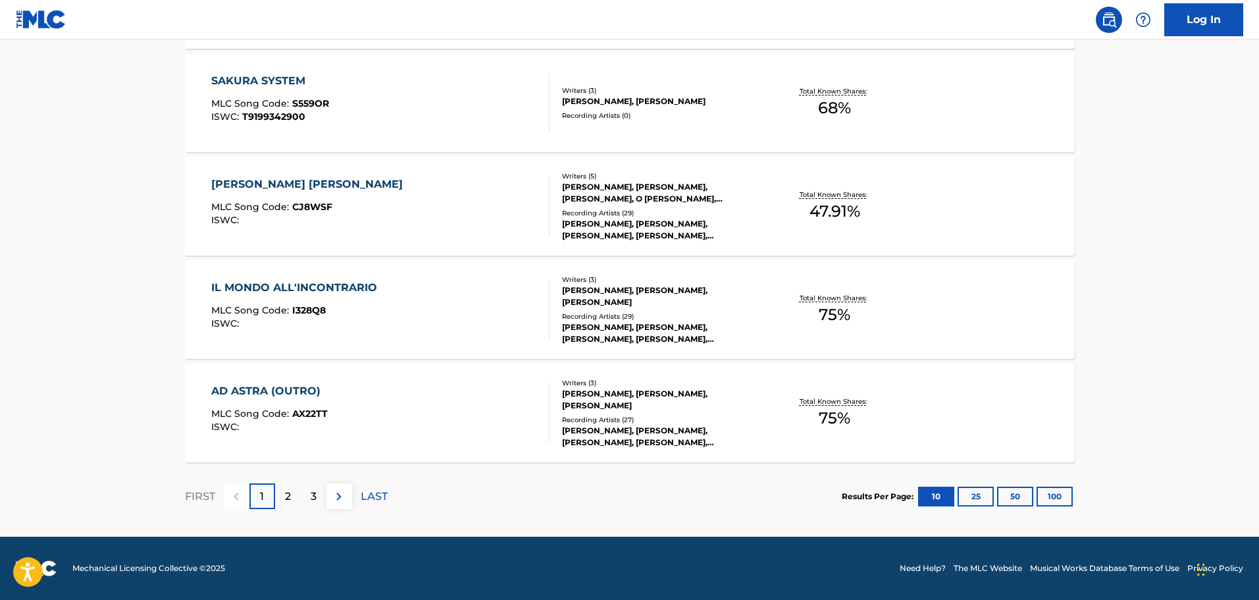
click at [612, 396] on div "[PERSON_NAME], [PERSON_NAME], [PERSON_NAME]" at bounding box center [661, 400] width 199 height 24
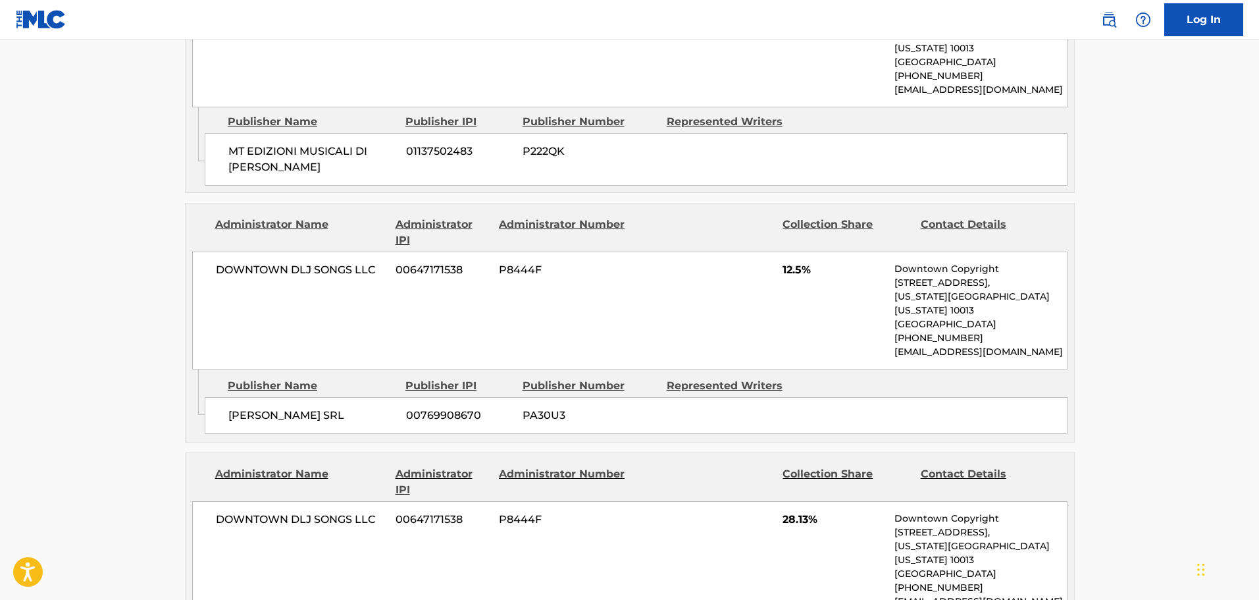
scroll to position [1251, 0]
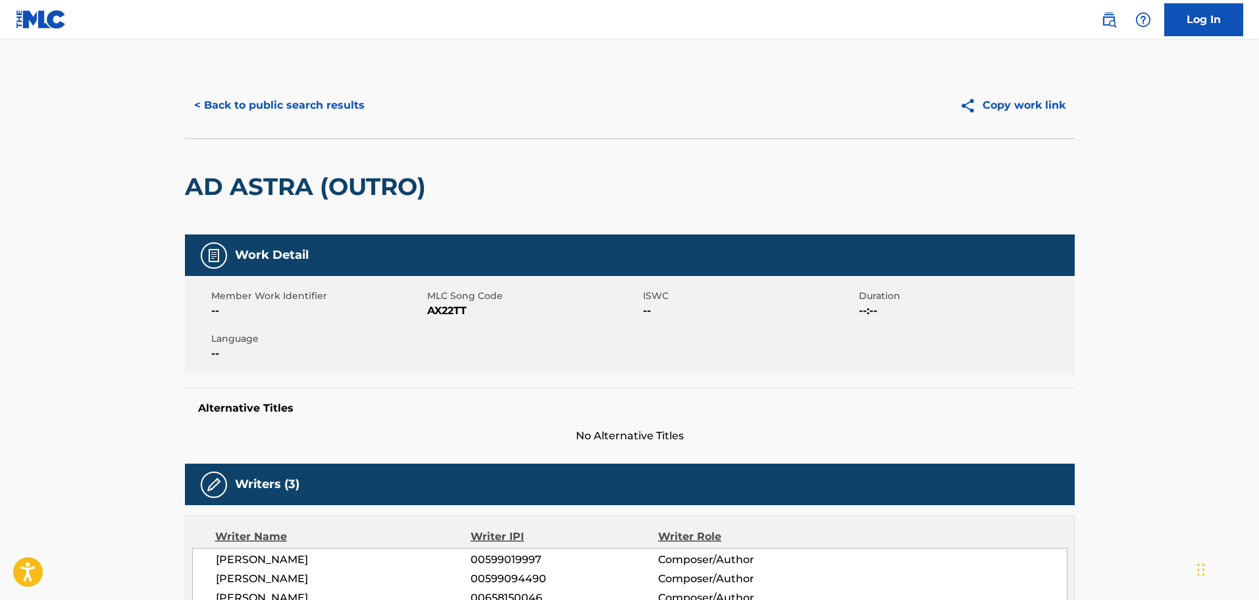
click at [287, 103] on button "< Back to public search results" at bounding box center [279, 105] width 189 height 33
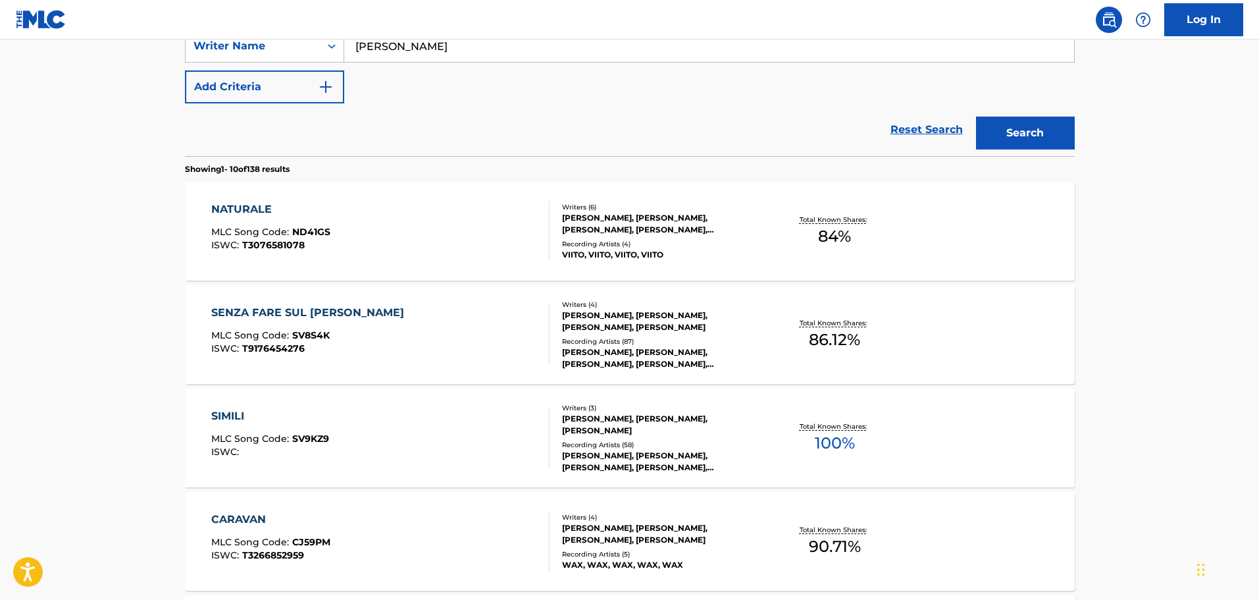
click at [583, 327] on div "[PERSON_NAME], [PERSON_NAME], [PERSON_NAME], [PERSON_NAME]" at bounding box center [661, 321] width 199 height 24
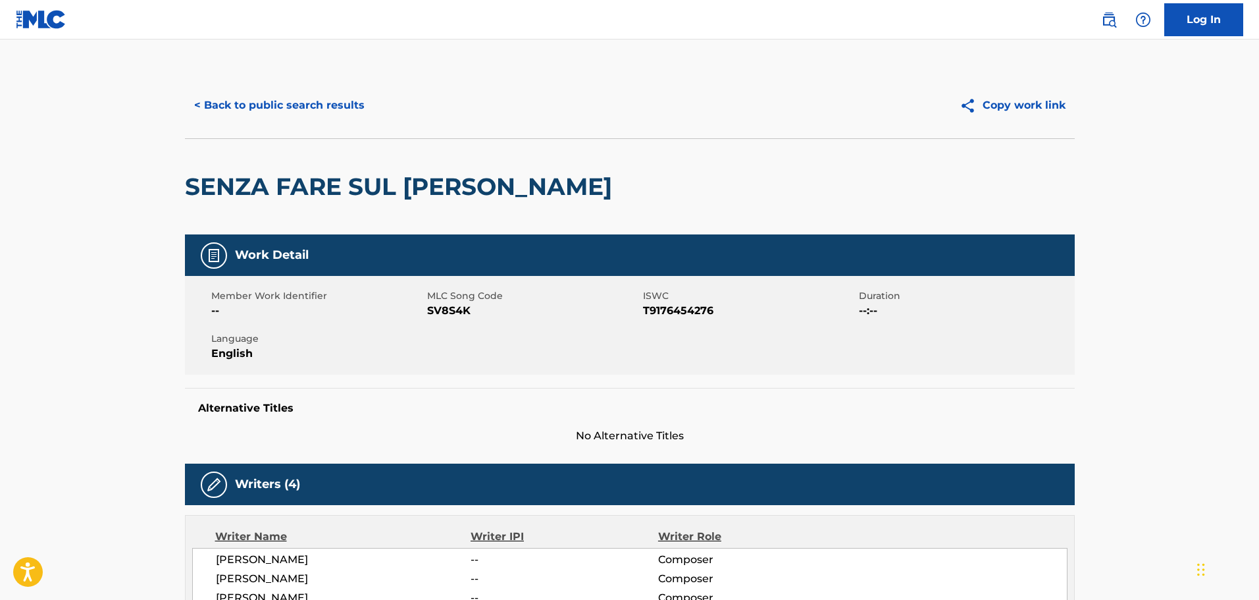
click at [309, 111] on button "< Back to public search results" at bounding box center [279, 105] width 189 height 33
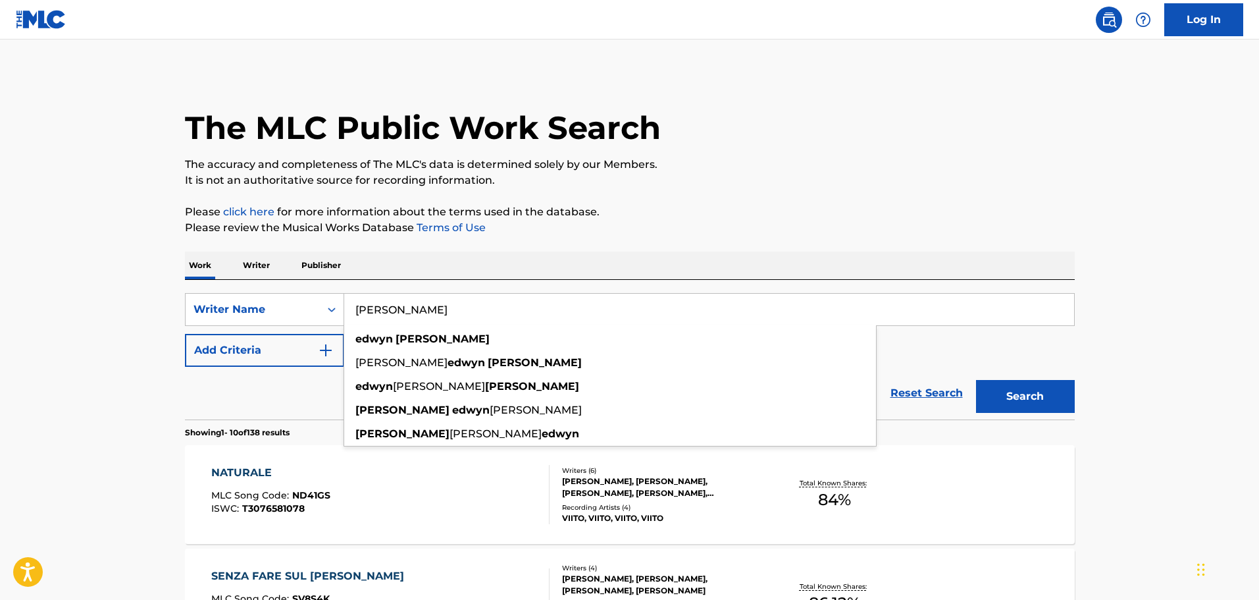
click at [436, 306] on input "[PERSON_NAME]" at bounding box center [709, 310] width 730 height 32
paste input "(C) [PERSON_NAME], (C) [PERSON_NAME], (C) [PERSON_NAME], (C) [PERSON_NAME], (L)…"
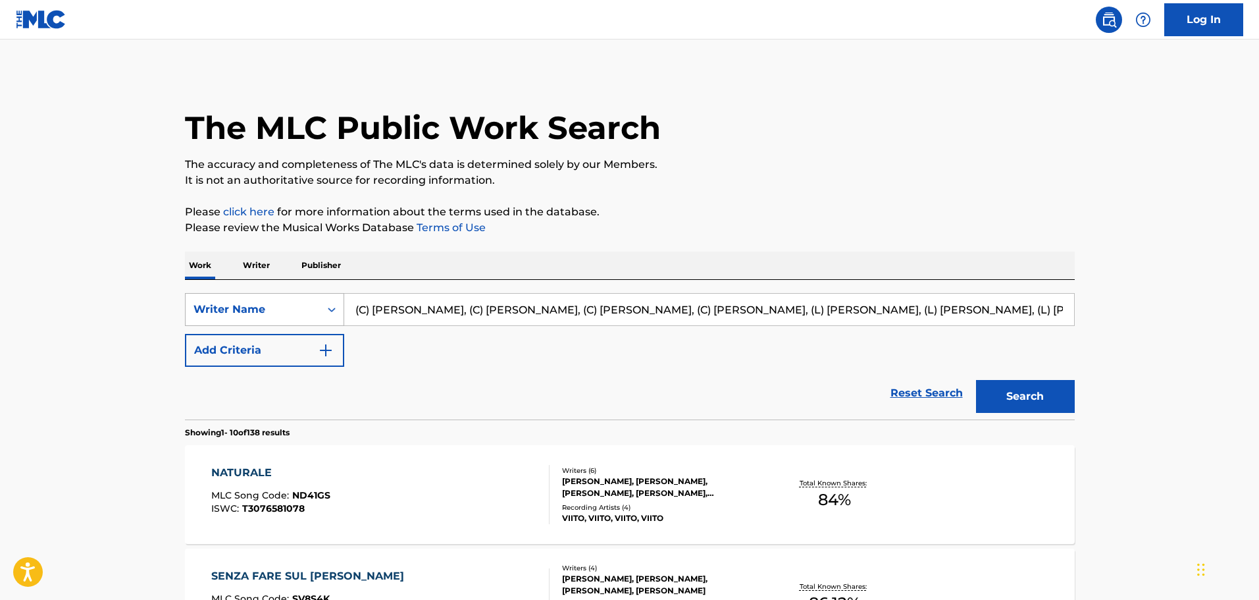
drag, startPoint x: 400, startPoint y: 313, endPoint x: 260, endPoint y: 308, distance: 139.6
click at [269, 307] on div "SearchWithCriteriad1323645-5424-4e13-b653-df02f6ed7d1a Writer Name (C) [PERSON_…" at bounding box center [630, 309] width 890 height 33
drag, startPoint x: 440, startPoint y: 314, endPoint x: 1118, endPoint y: 347, distance: 678.7
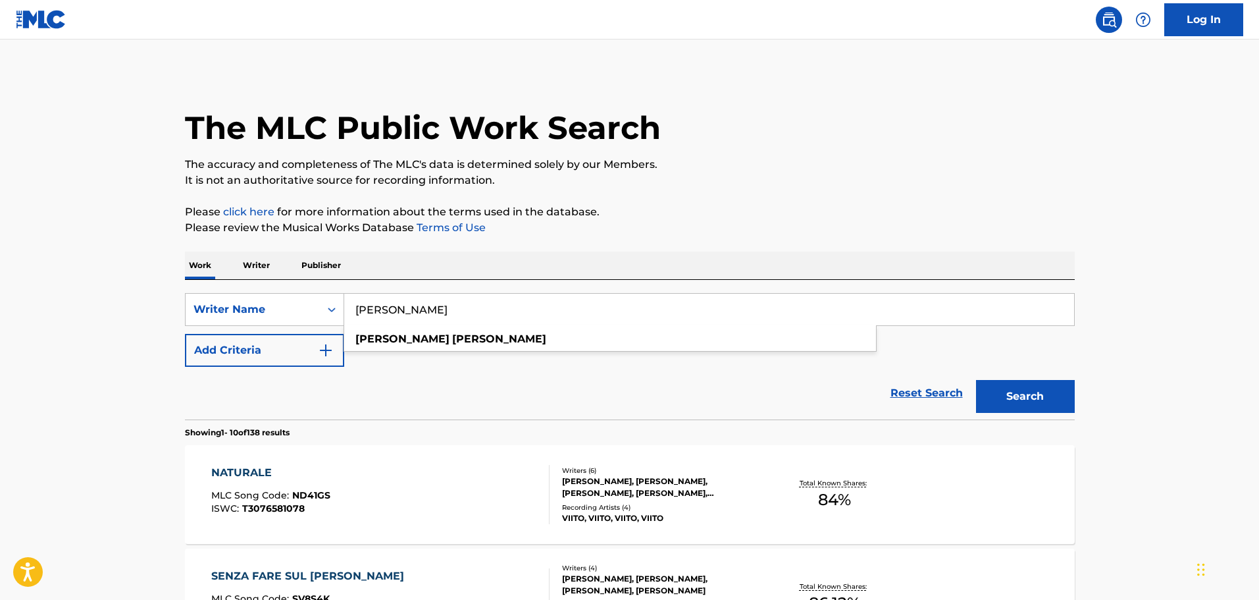
type input "[PERSON_NAME]"
click at [976, 380] on button "Search" at bounding box center [1025, 396] width 99 height 33
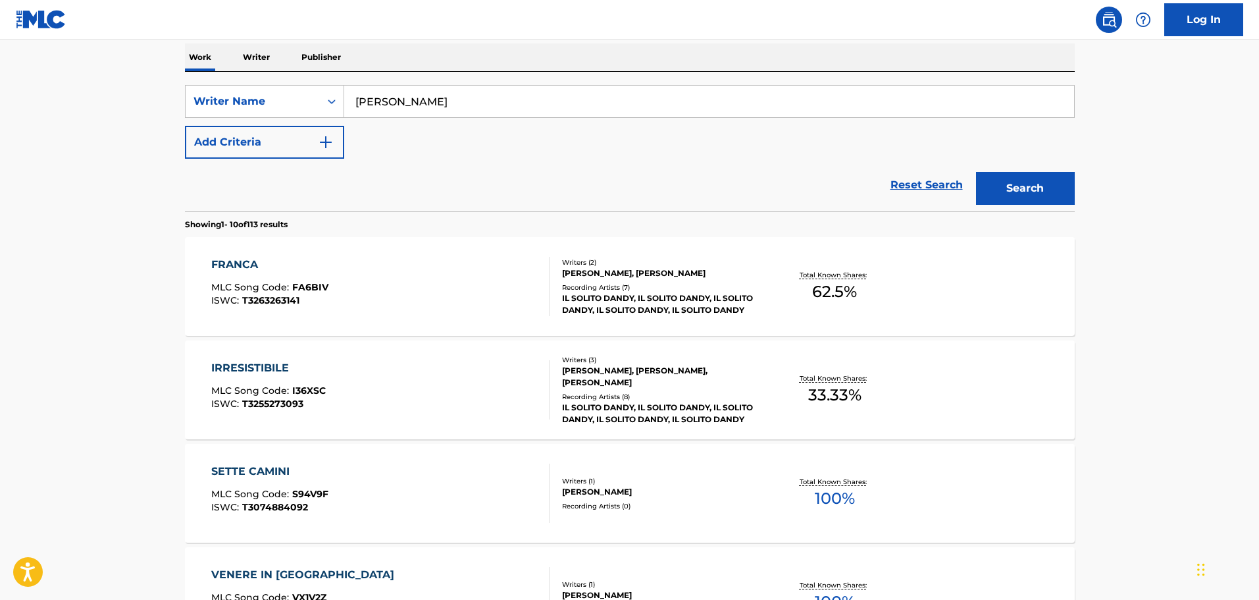
scroll to position [263, 0]
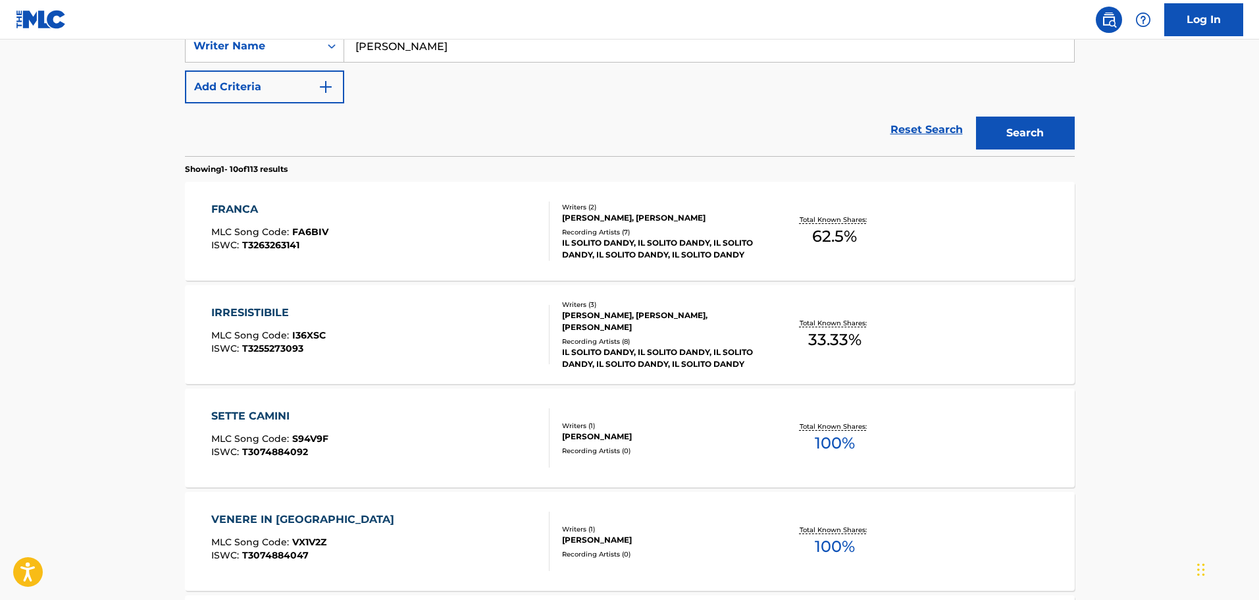
click at [615, 443] on div "Writers ( 1 ) [PERSON_NAME] Recording Artists ( 0 )" at bounding box center [655, 438] width 211 height 35
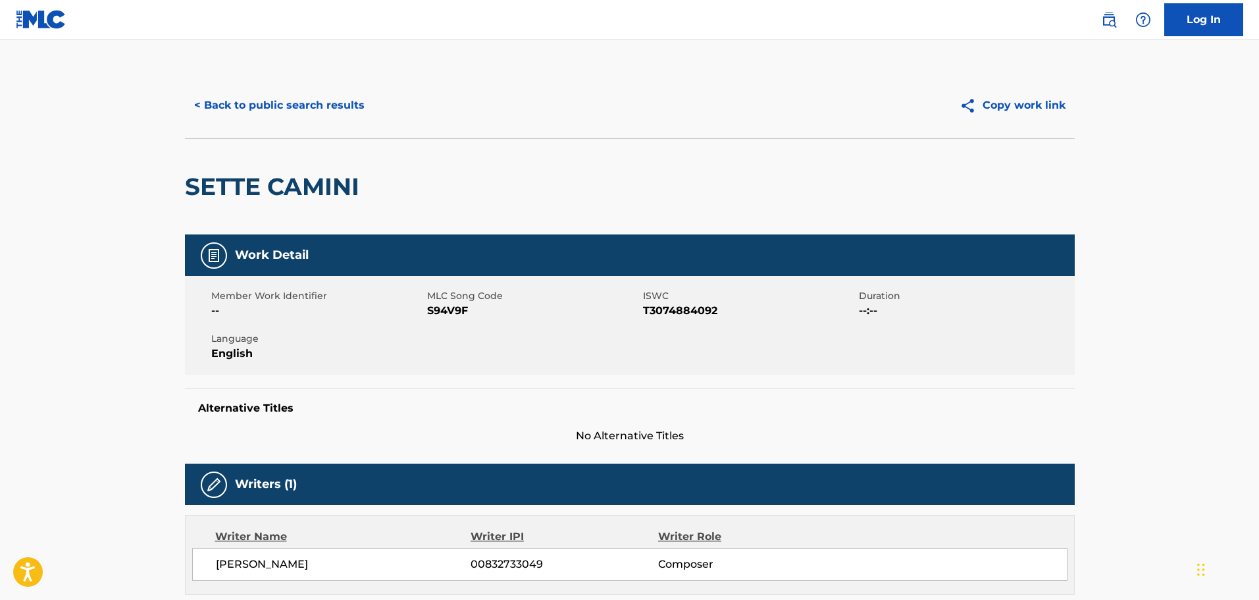
click at [322, 107] on button "< Back to public search results" at bounding box center [279, 105] width 189 height 33
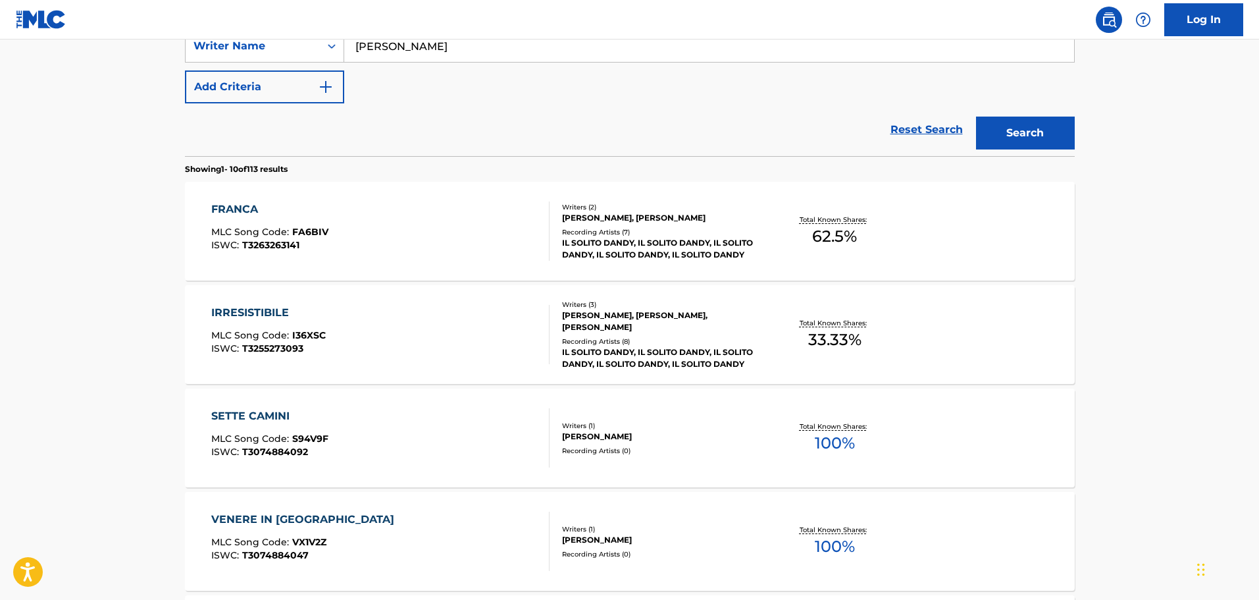
click at [660, 220] on div "[PERSON_NAME], [PERSON_NAME]" at bounding box center [661, 218] width 199 height 12
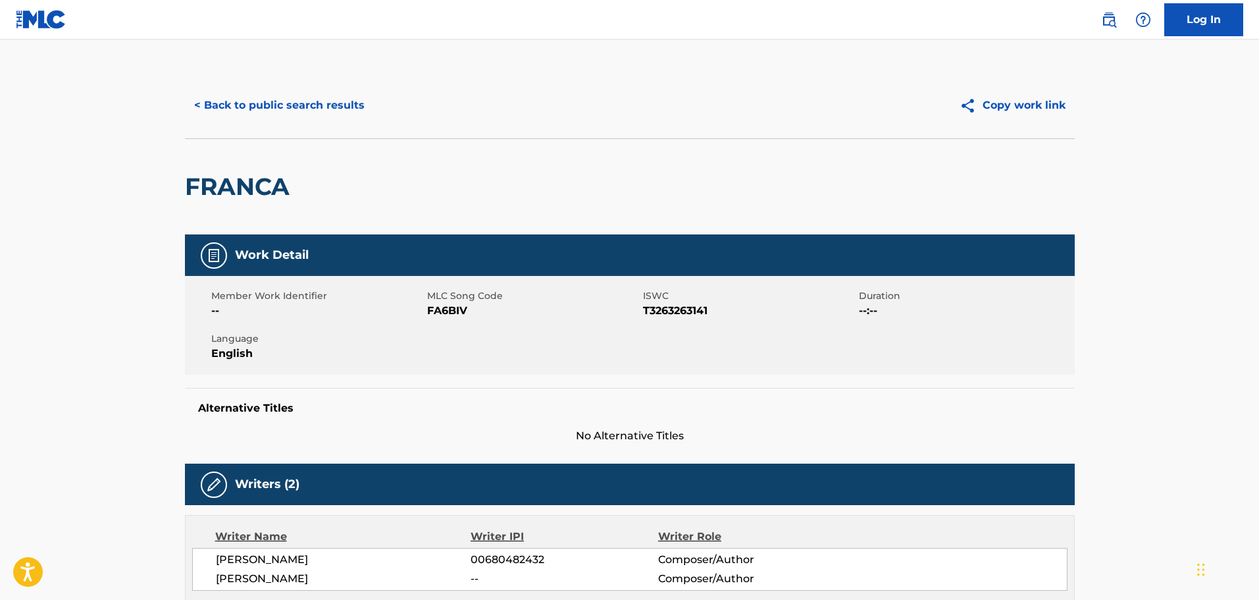
click at [311, 101] on button "< Back to public search results" at bounding box center [279, 105] width 189 height 33
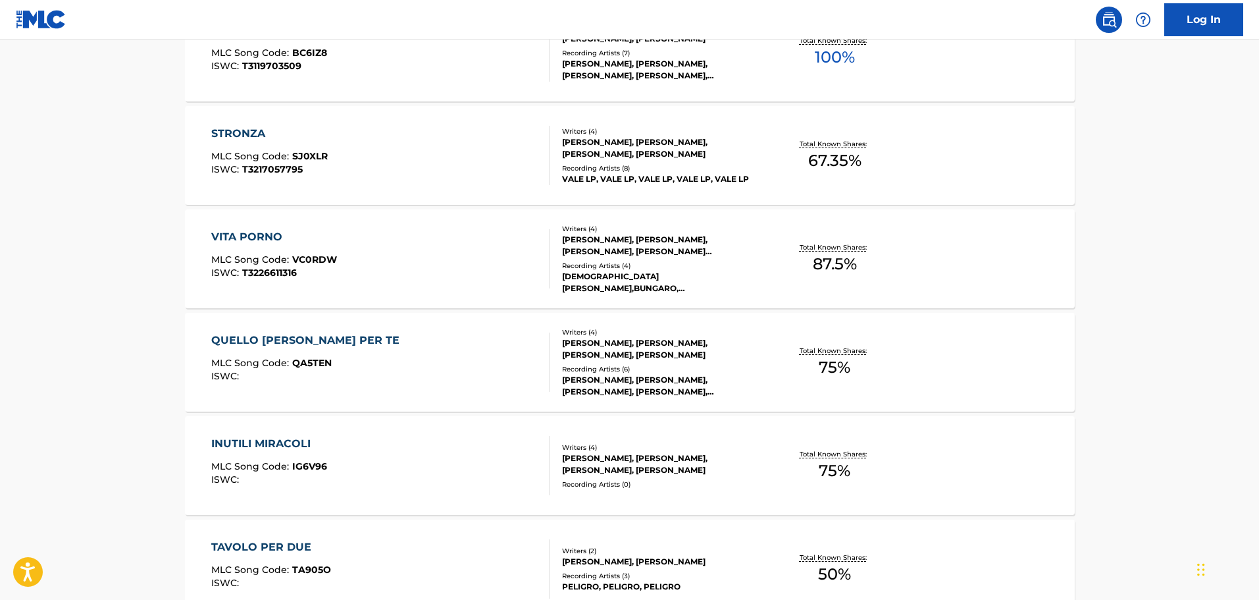
click at [611, 475] on div "[PERSON_NAME], [PERSON_NAME], [PERSON_NAME], [PERSON_NAME]" at bounding box center [661, 464] width 199 height 24
